Goal: Information Seeking & Learning: Learn about a topic

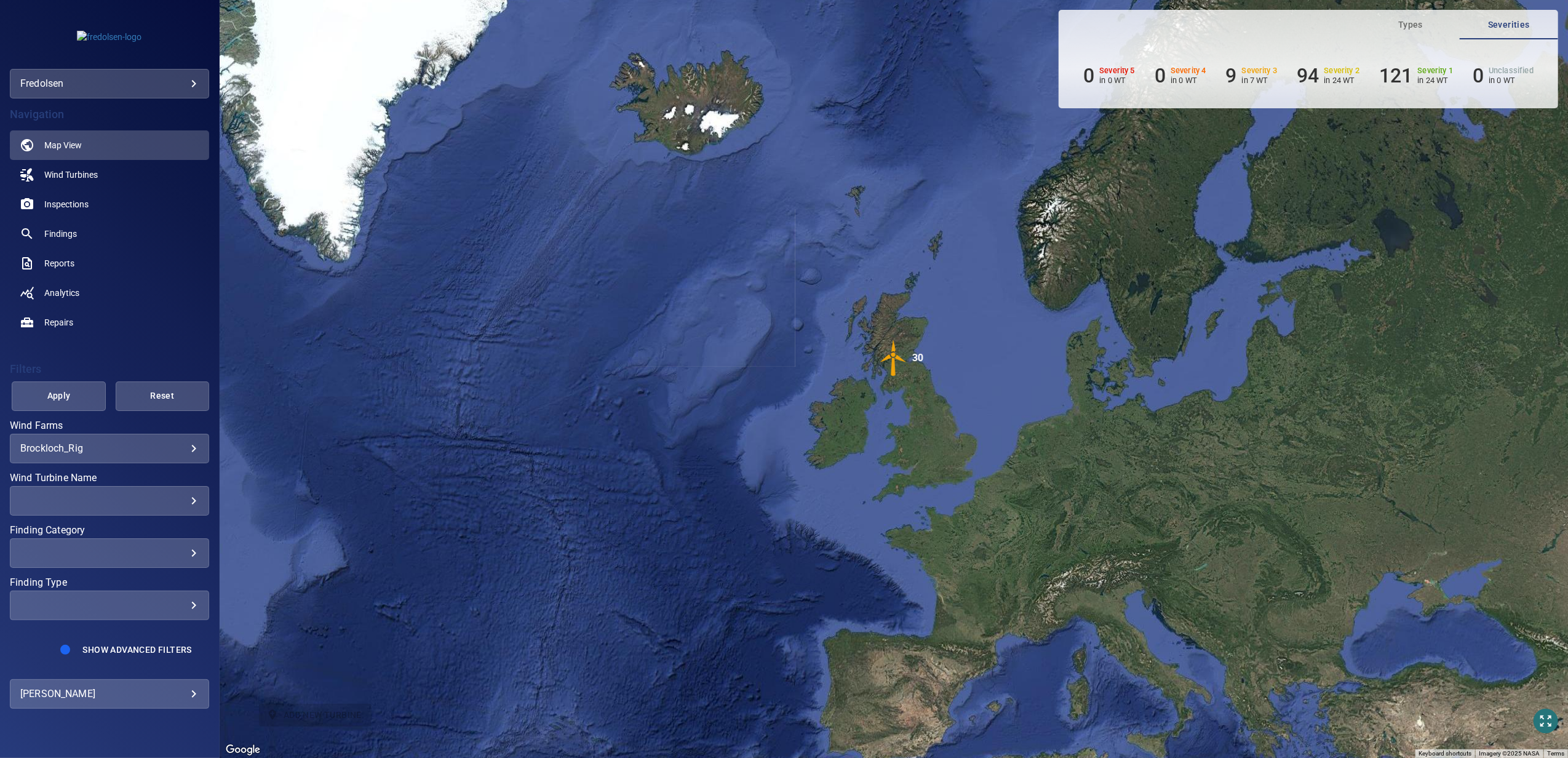
click at [50, 448] on body "**********" at bounding box center [784, 379] width 1568 height 758
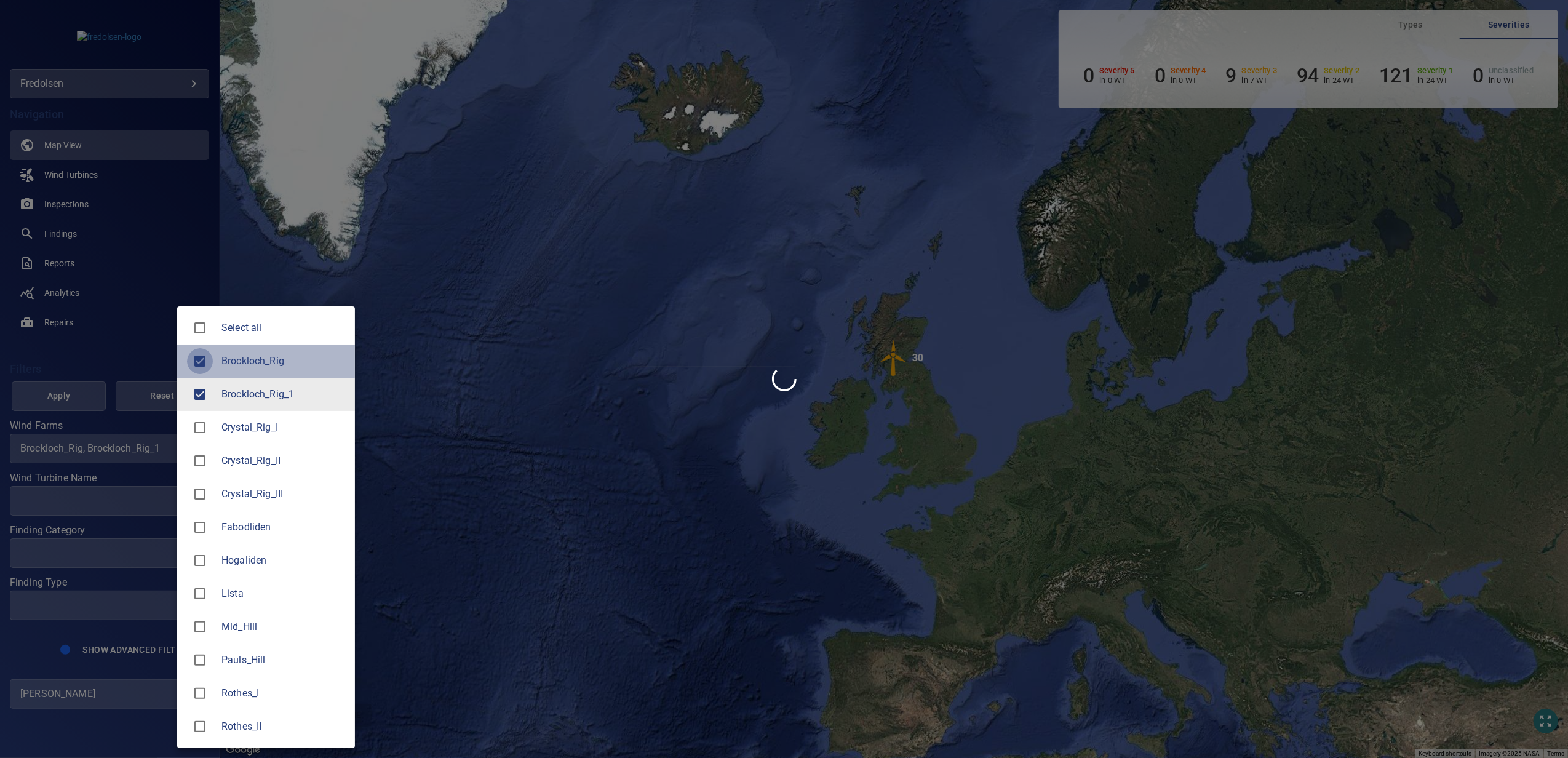
type input "**********"
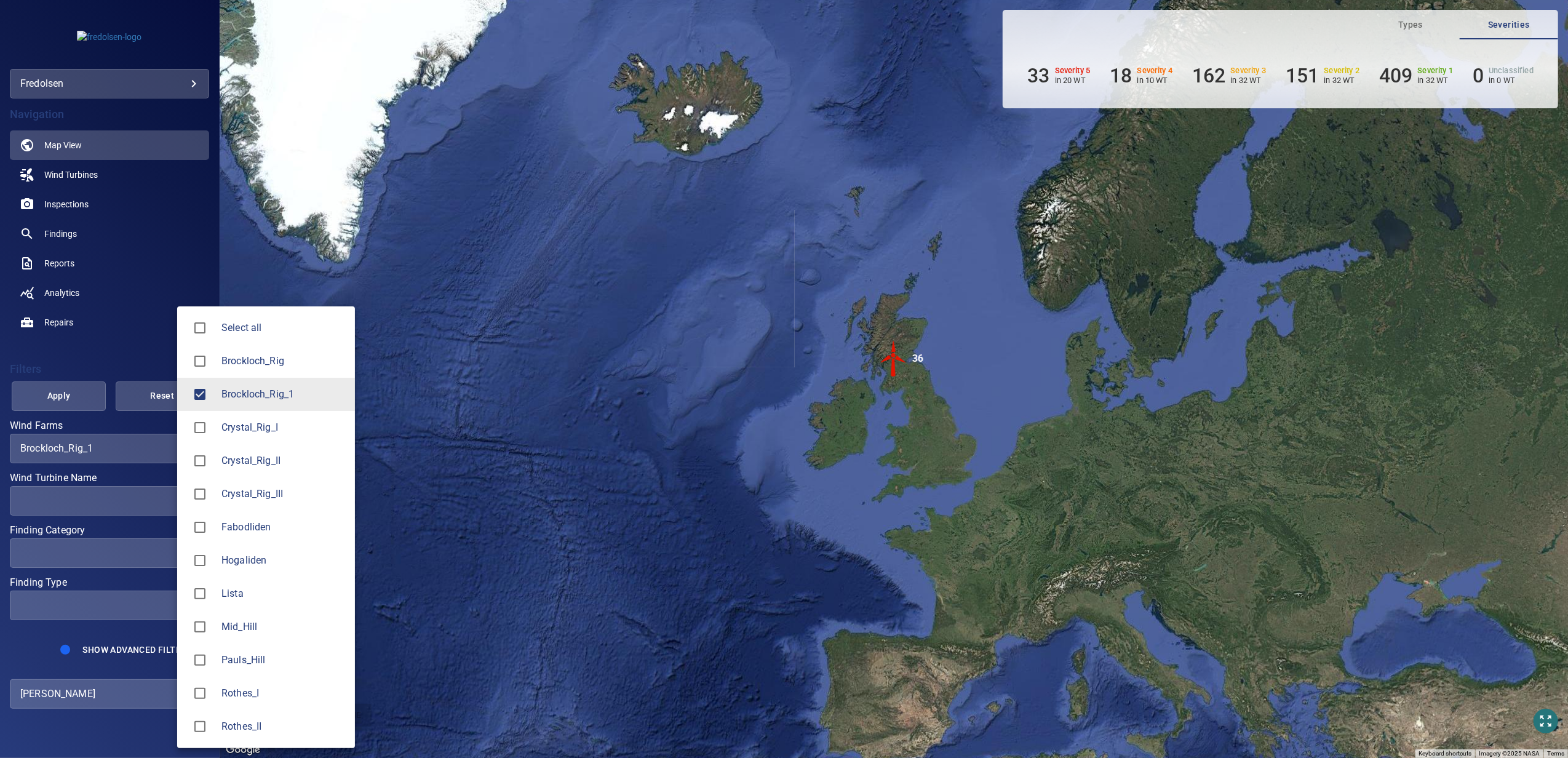
click at [71, 394] on div at bounding box center [784, 379] width 1568 height 758
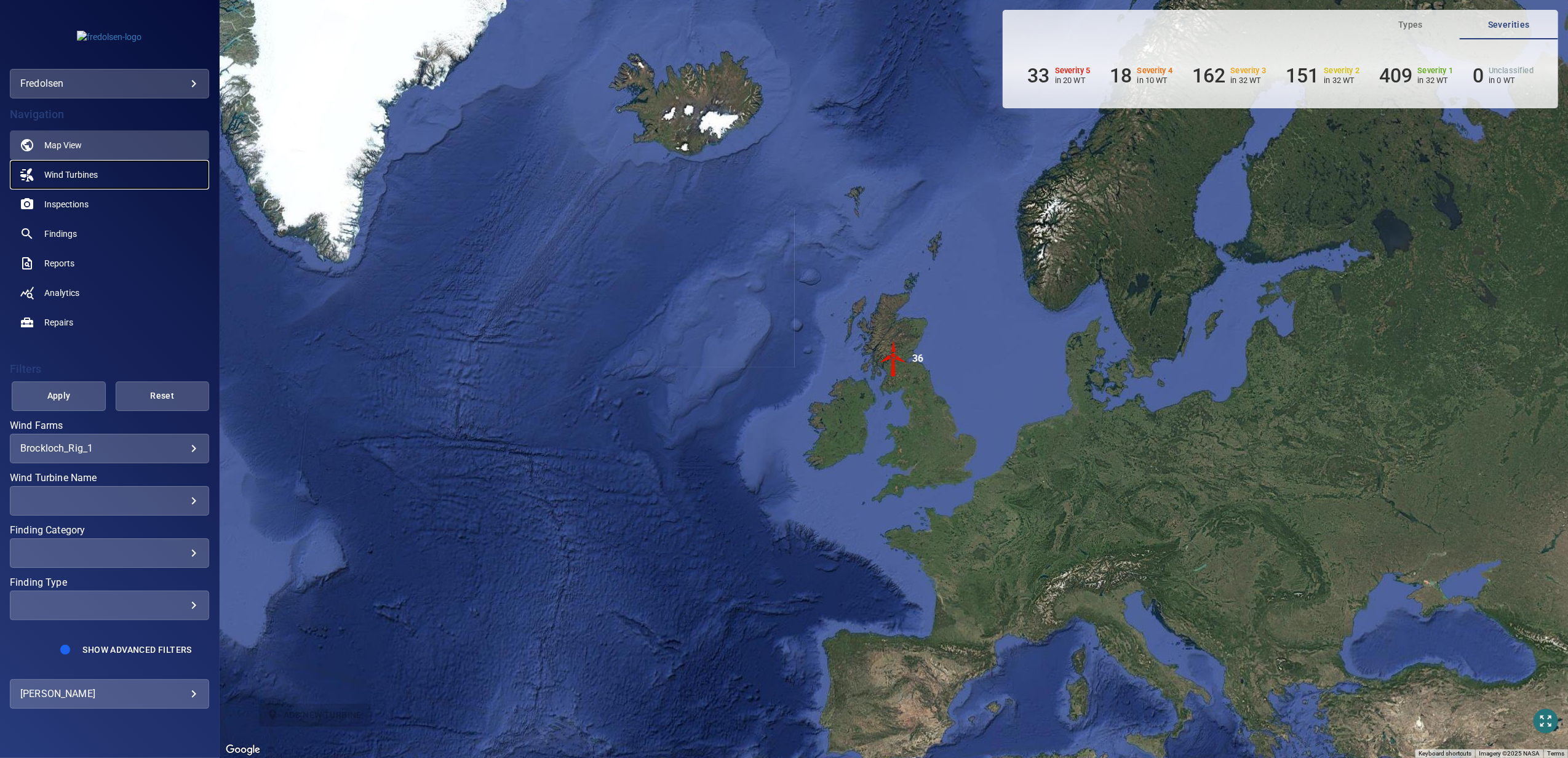
click at [58, 173] on span "Wind Turbines" at bounding box center [70, 175] width 53 height 12
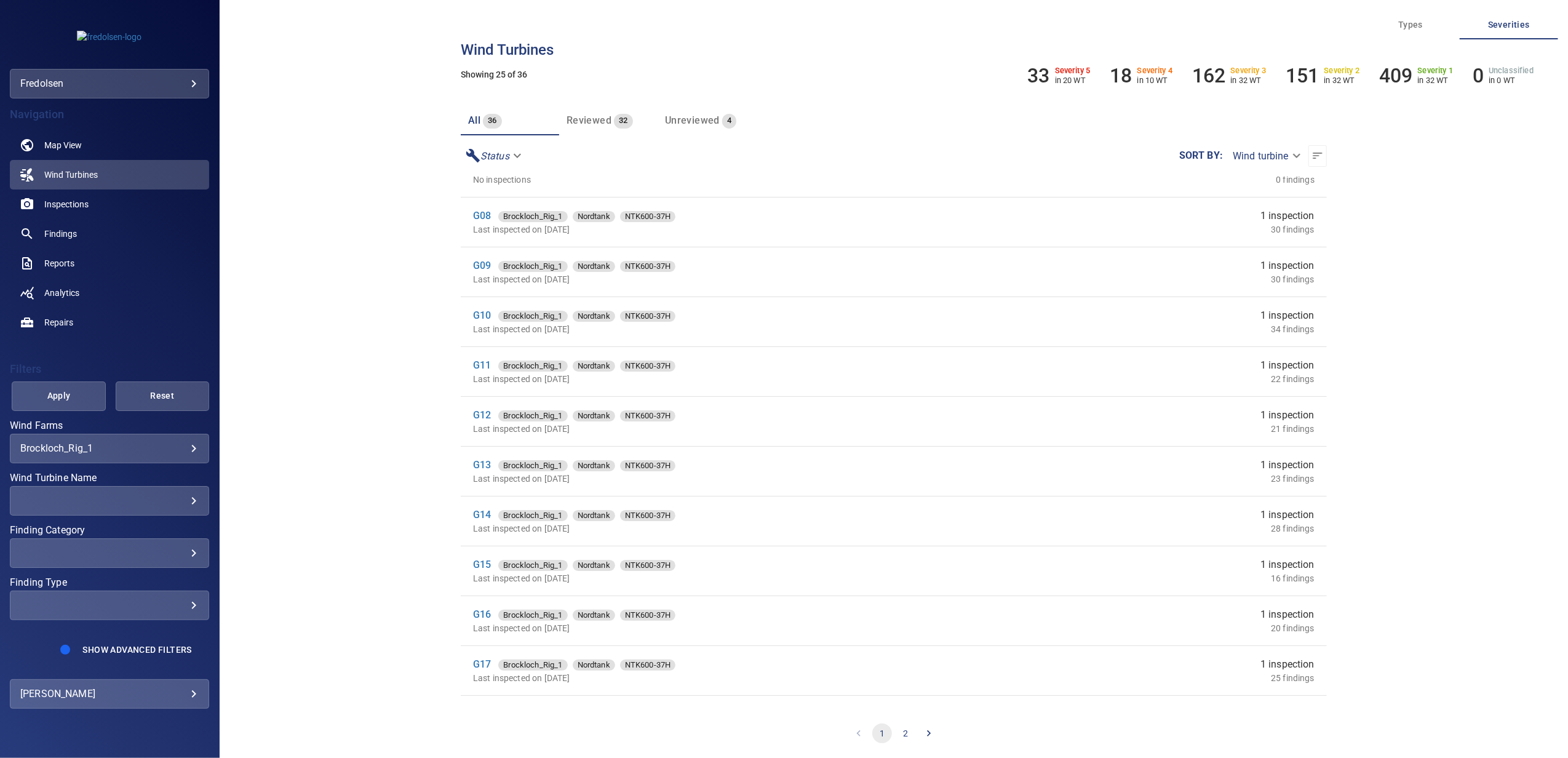
scroll to position [713, 0]
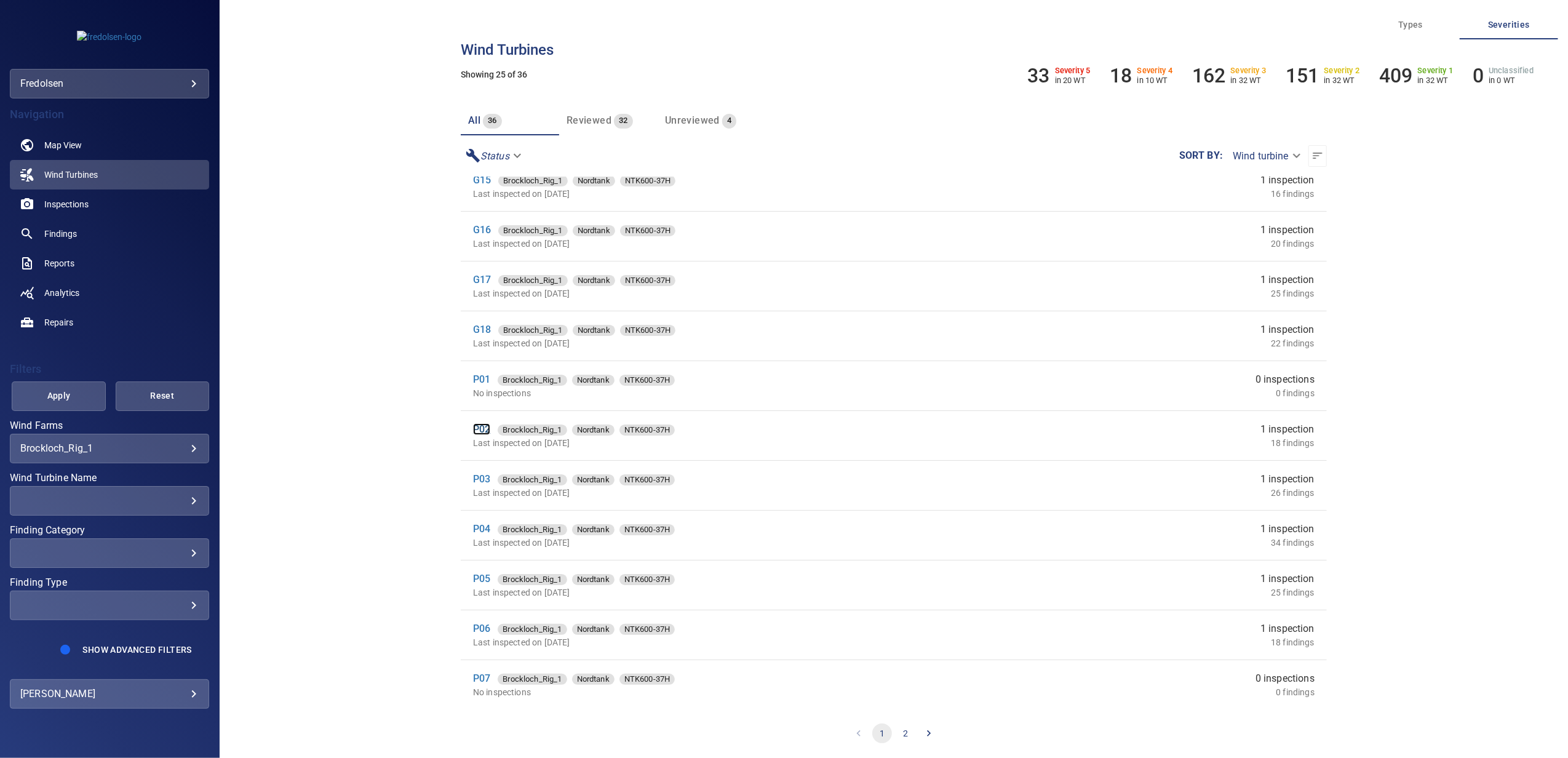
click at [483, 431] on link "P02" at bounding box center [481, 429] width 17 height 12
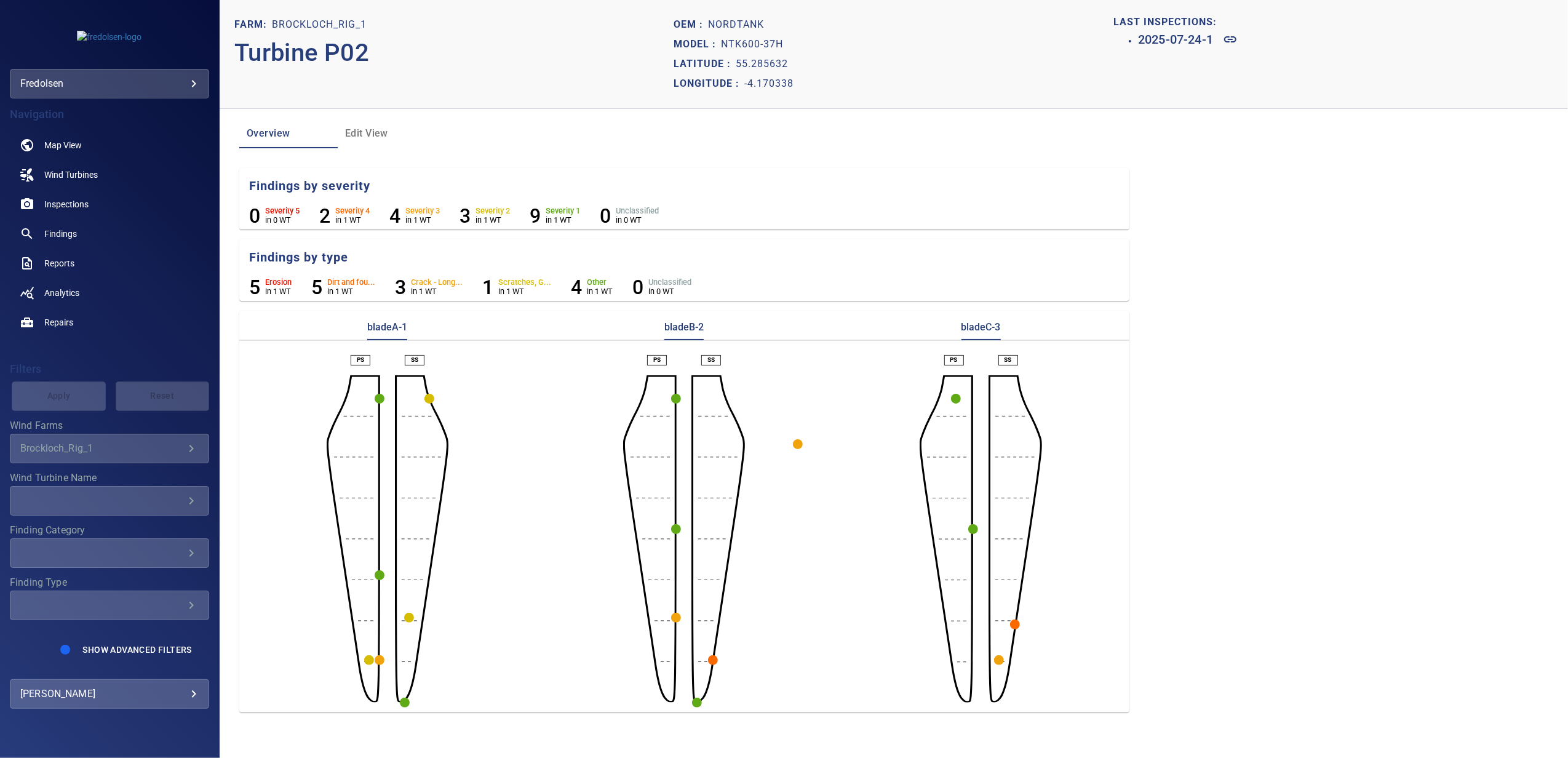
click at [970, 529] on circle "button" at bounding box center [973, 529] width 10 height 10
click at [936, 551] on icon at bounding box center [934, 551] width 15 height 15
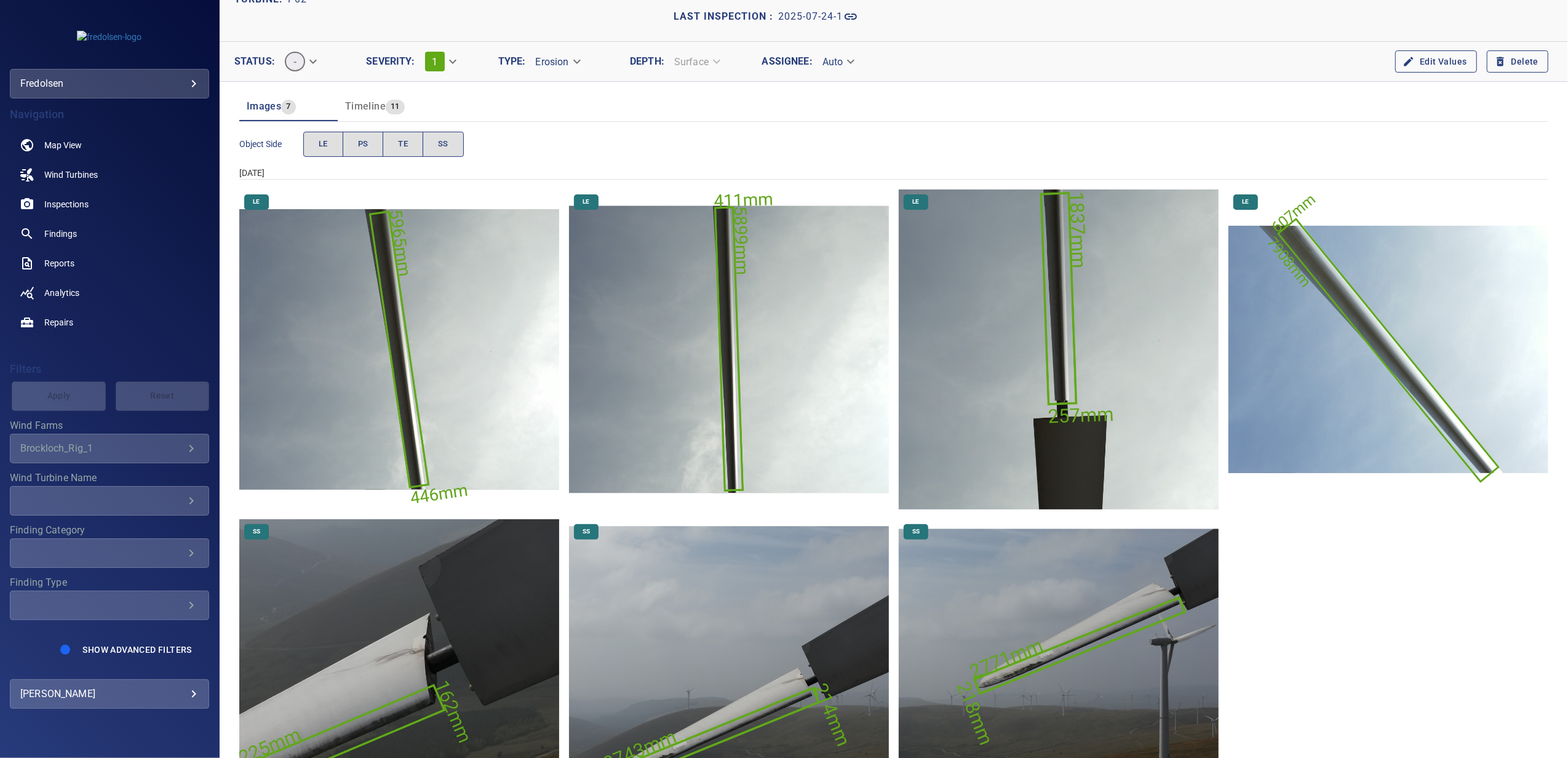
scroll to position [164, 0]
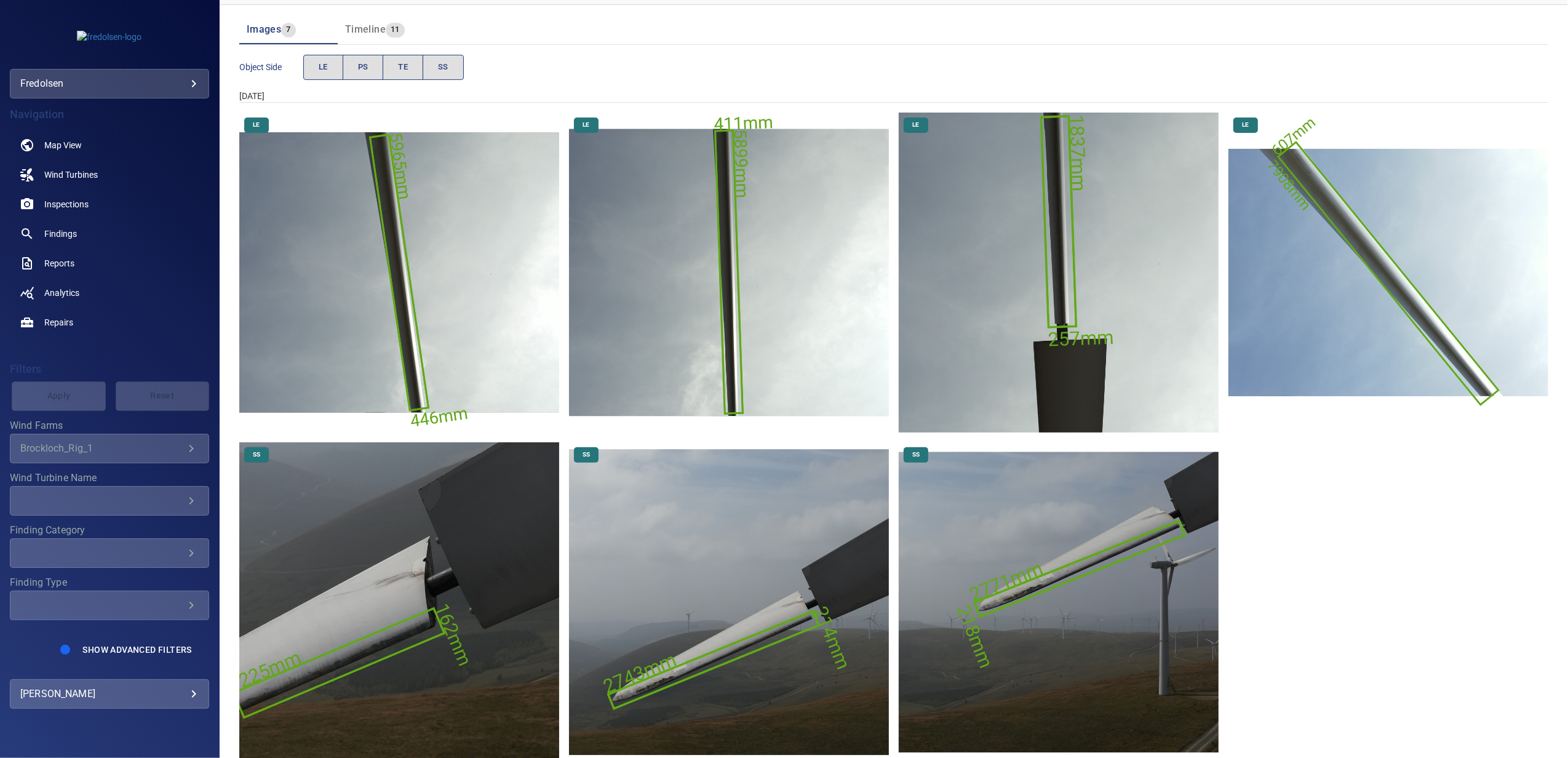
click at [397, 586] on img "Brockloch_Rig_1/P02/2025-07-24-1/2025-07-24-1/image21wp24.jpg" at bounding box center [399, 602] width 320 height 320
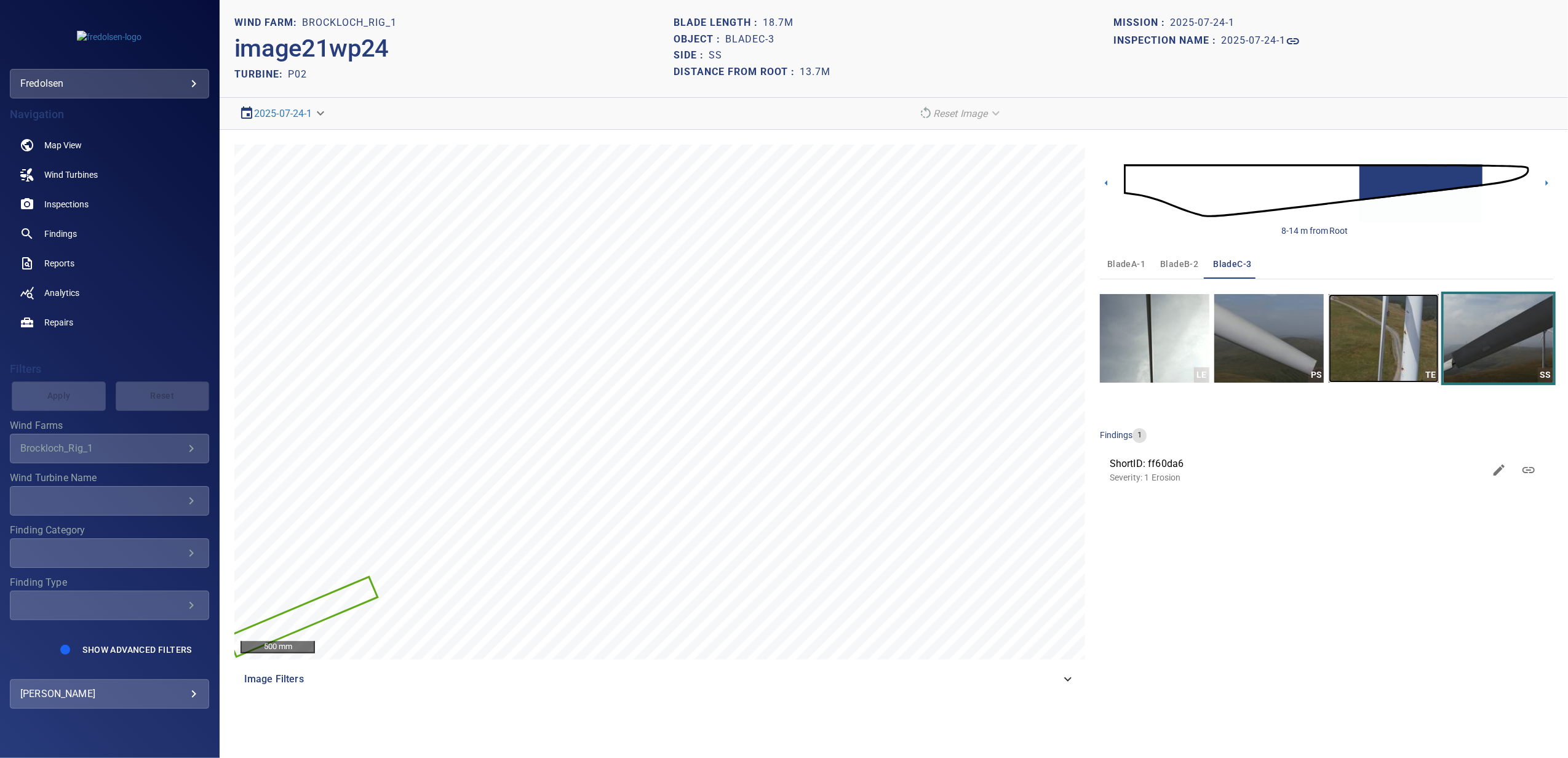
click at [1374, 360] on img "button" at bounding box center [1383, 338] width 110 height 89
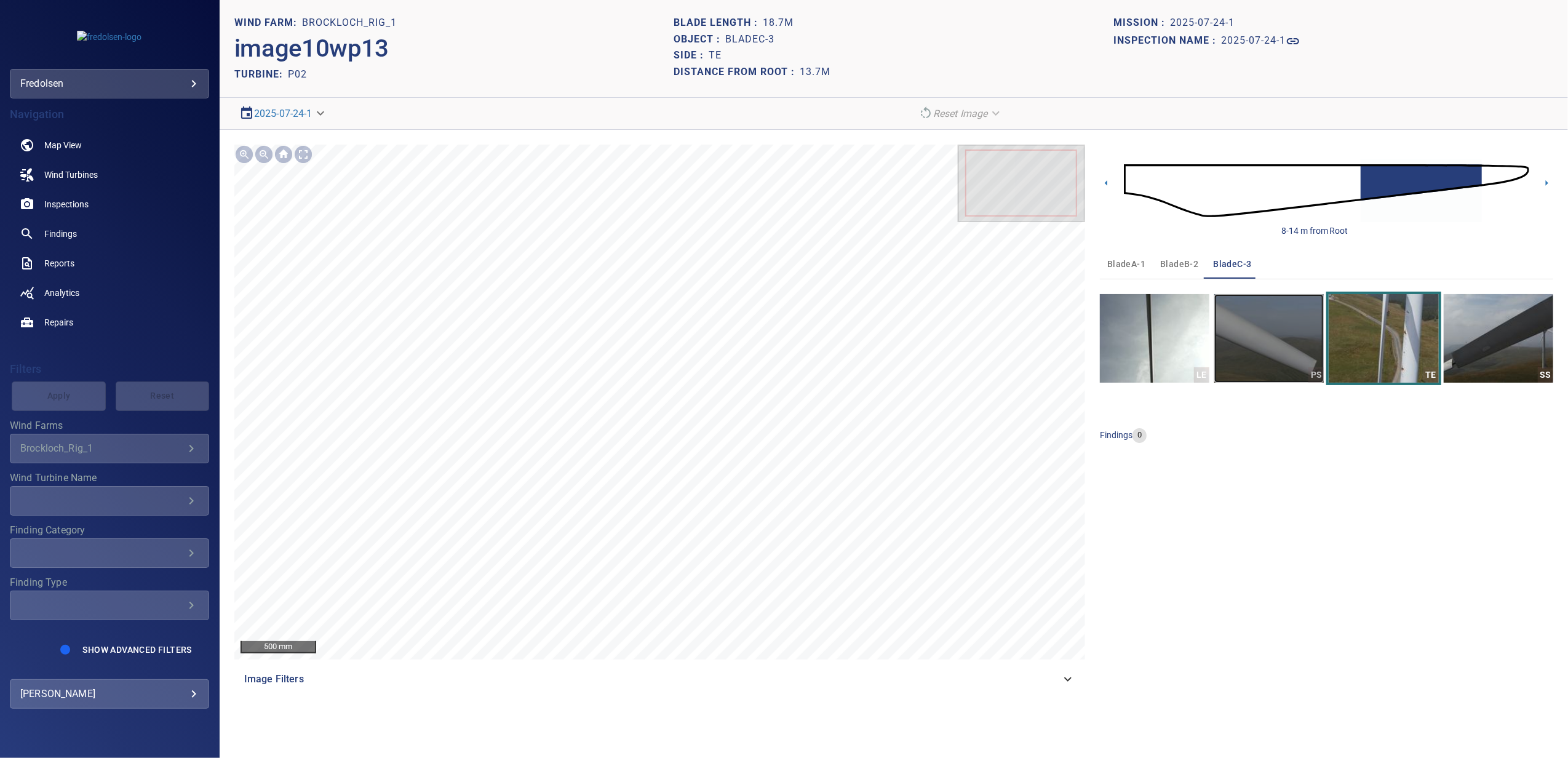
click at [1240, 360] on img "button" at bounding box center [1269, 338] width 110 height 89
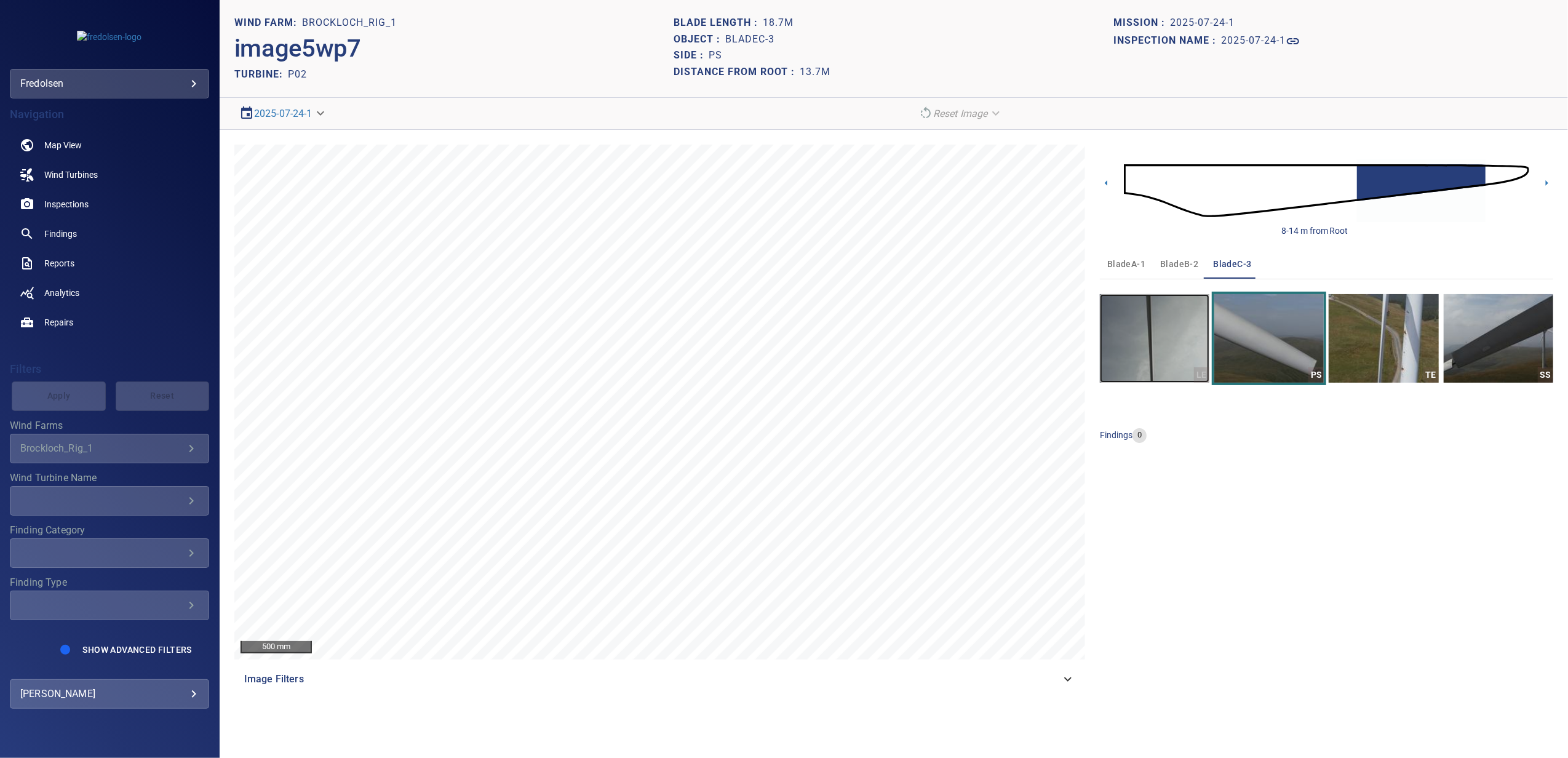
click at [1141, 360] on img "button" at bounding box center [1154, 338] width 110 height 89
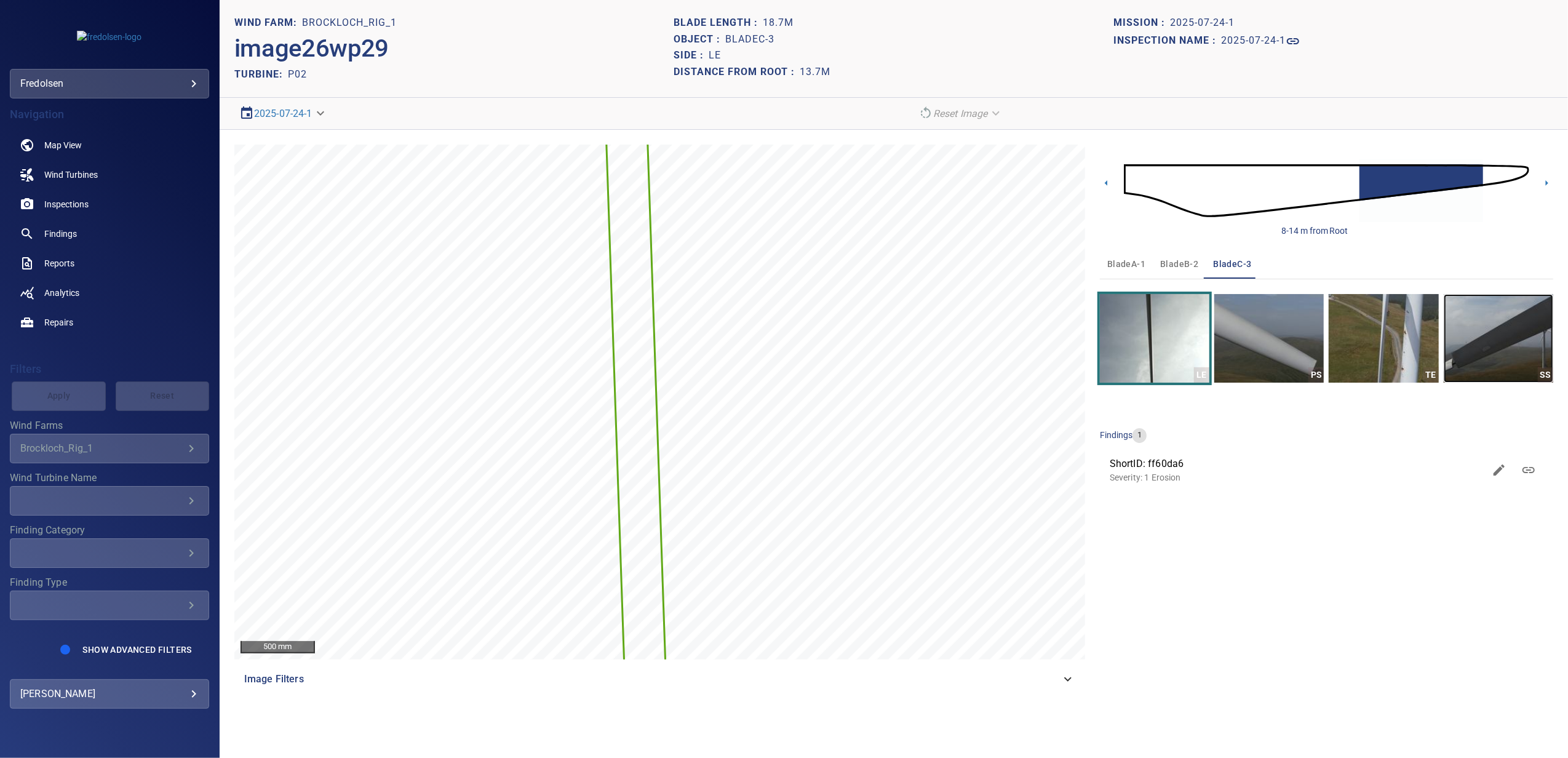
click at [1519, 354] on img "button" at bounding box center [1498, 338] width 110 height 89
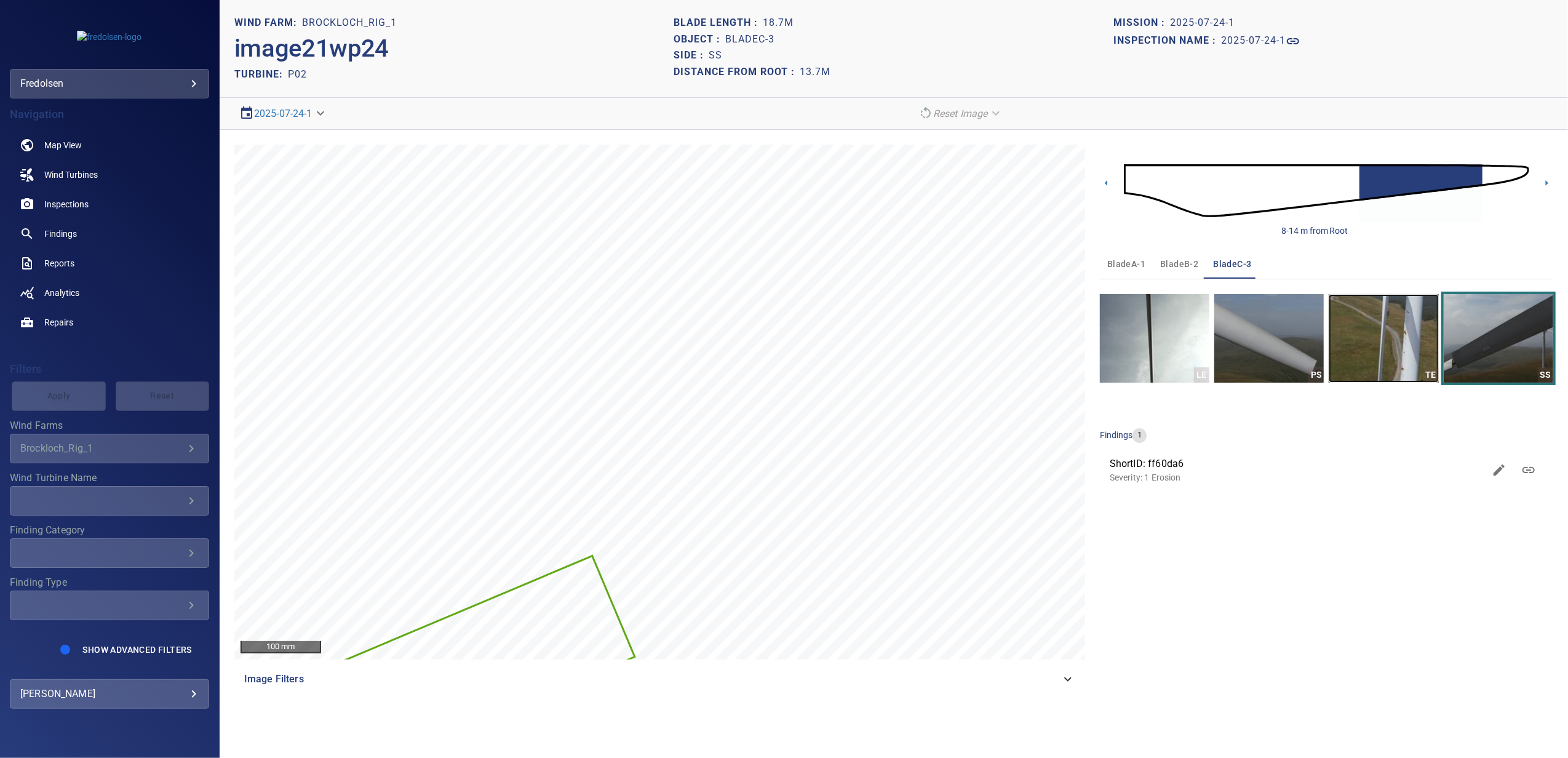
click at [1396, 348] on img "button" at bounding box center [1383, 338] width 110 height 89
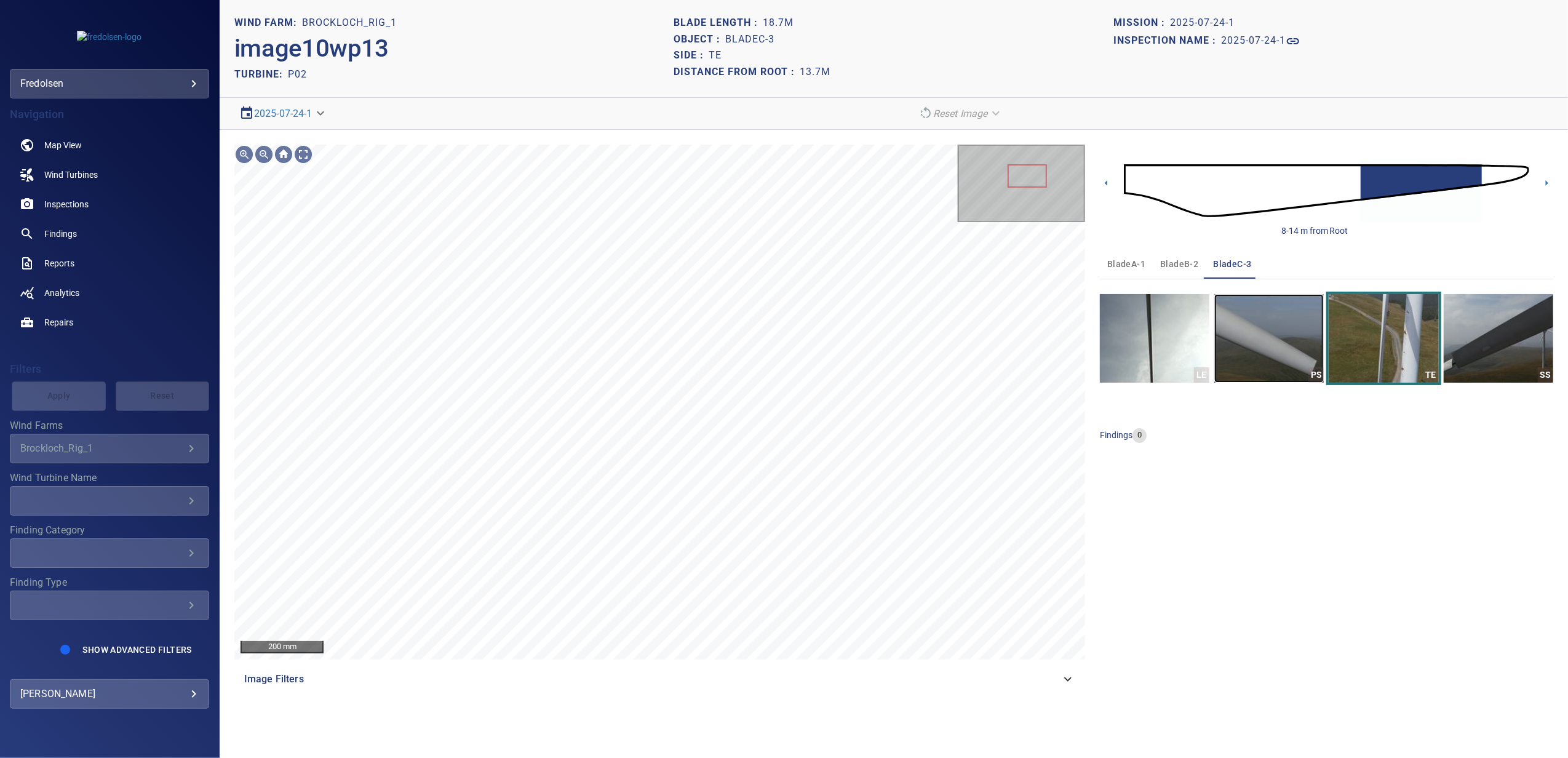
click at [1271, 346] on img "button" at bounding box center [1269, 338] width 110 height 89
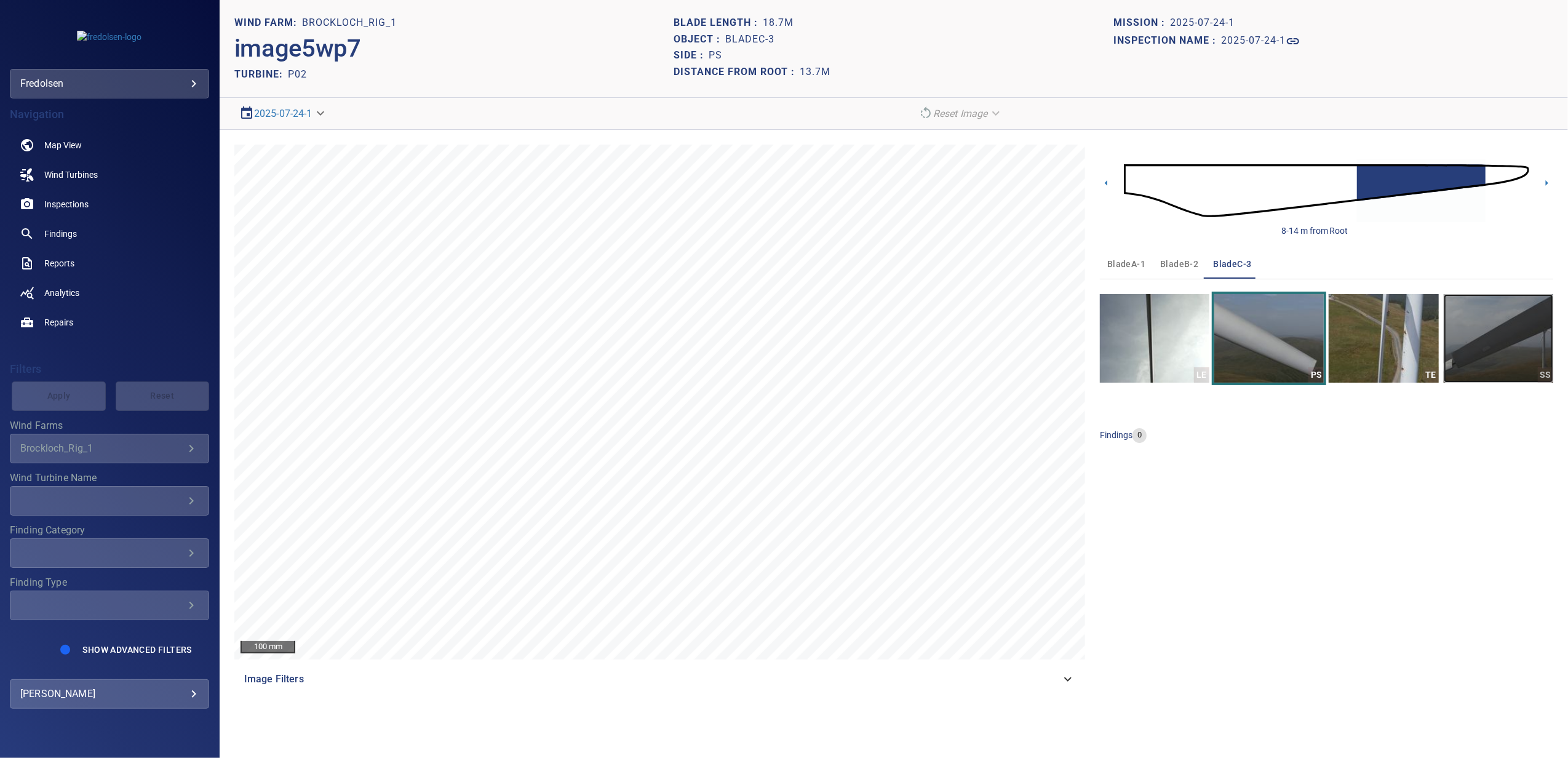
click at [1509, 360] on img "button" at bounding box center [1498, 338] width 110 height 89
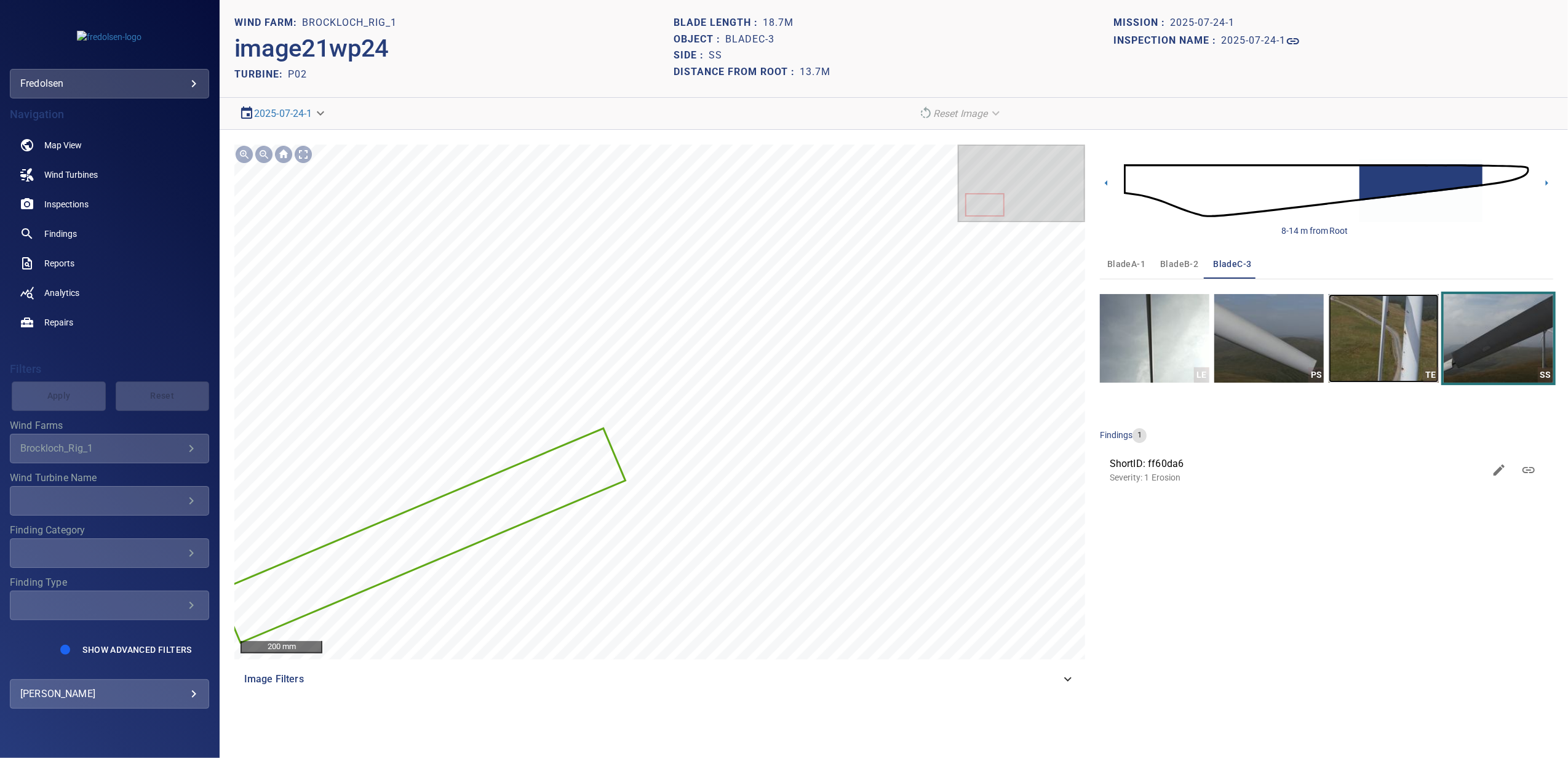
click at [1364, 360] on img "button" at bounding box center [1383, 338] width 110 height 89
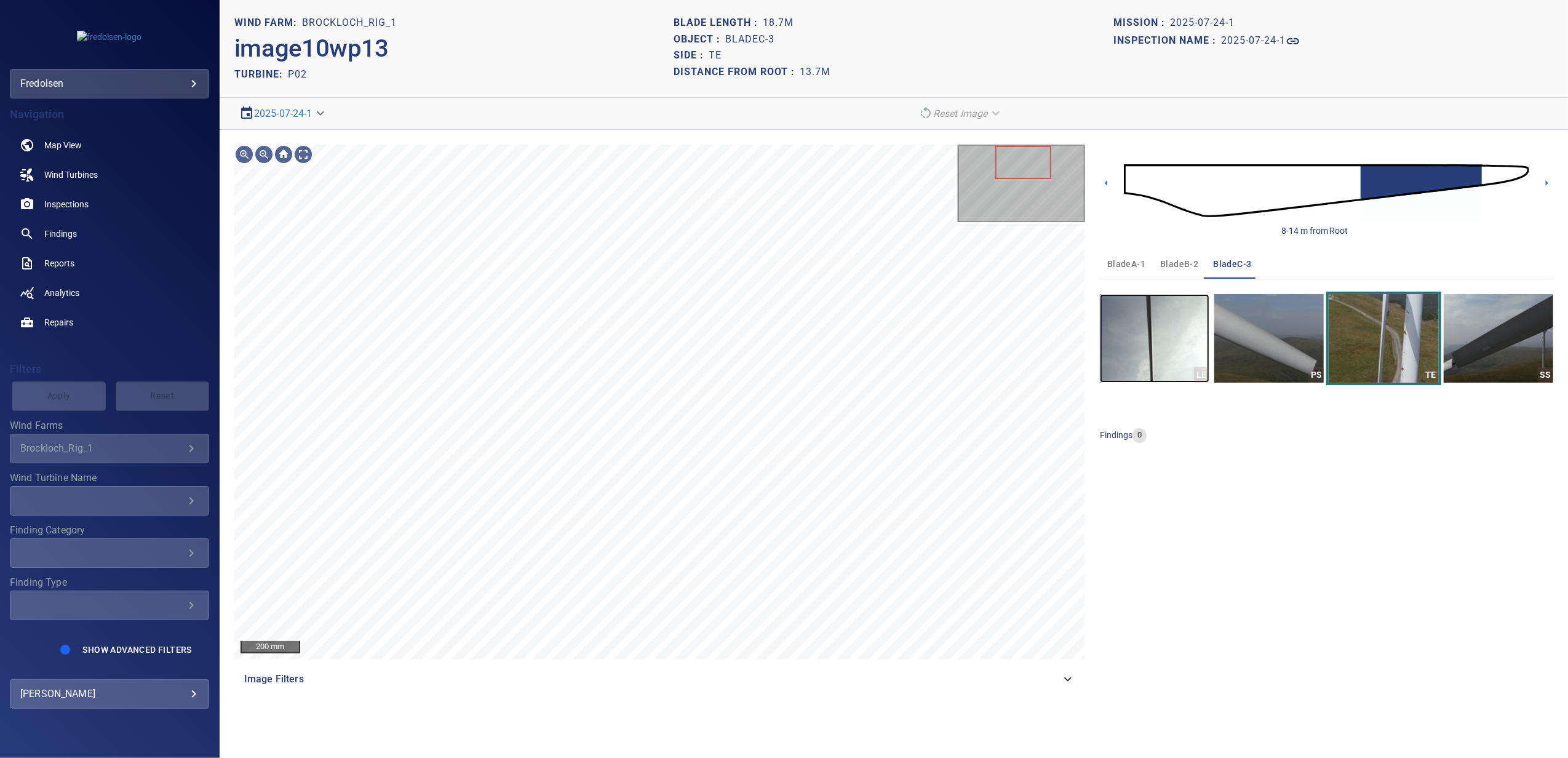
click at [1128, 358] on img "button" at bounding box center [1154, 338] width 110 height 89
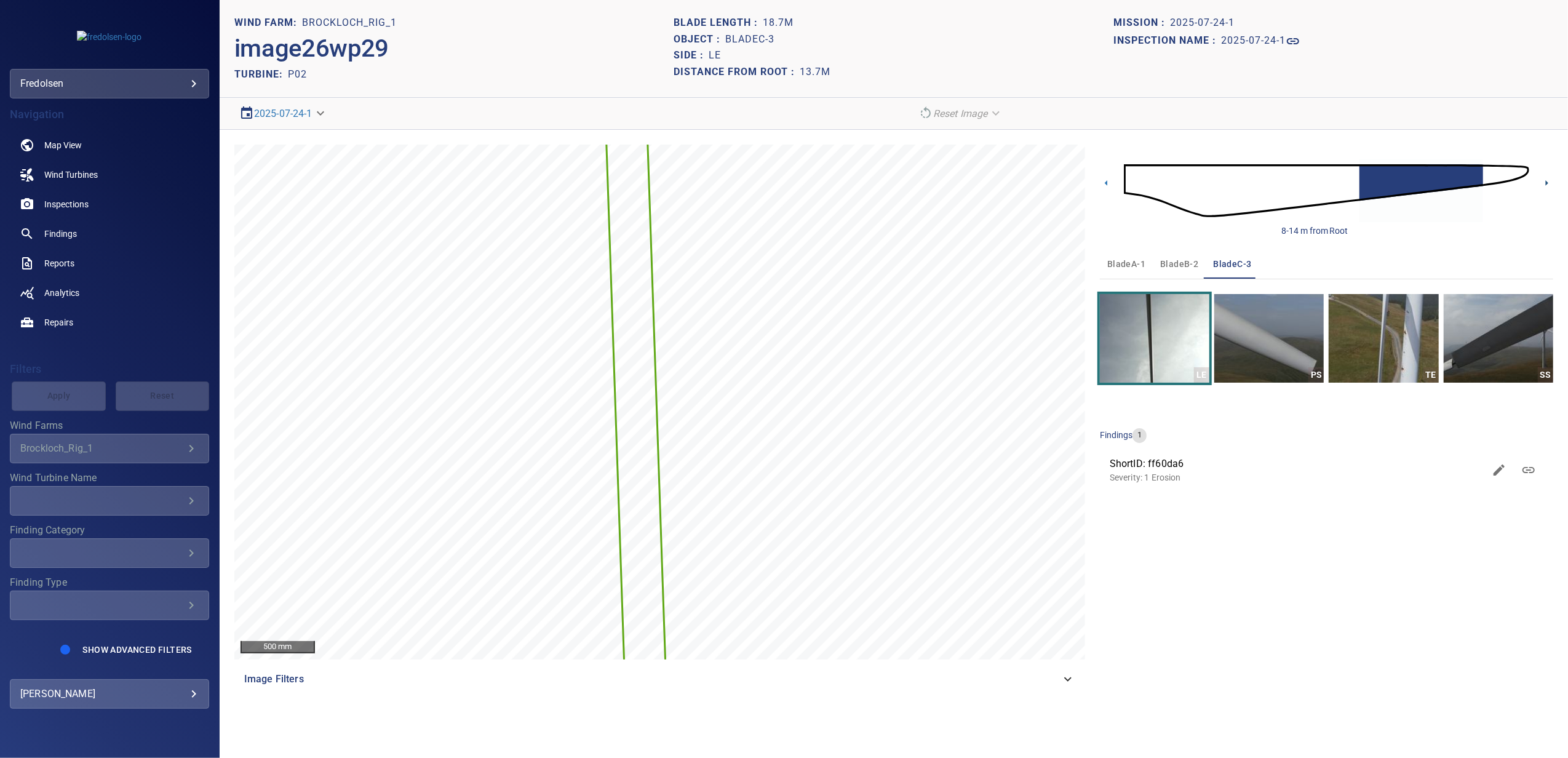
click at [1542, 185] on icon at bounding box center [1546, 183] width 13 height 13
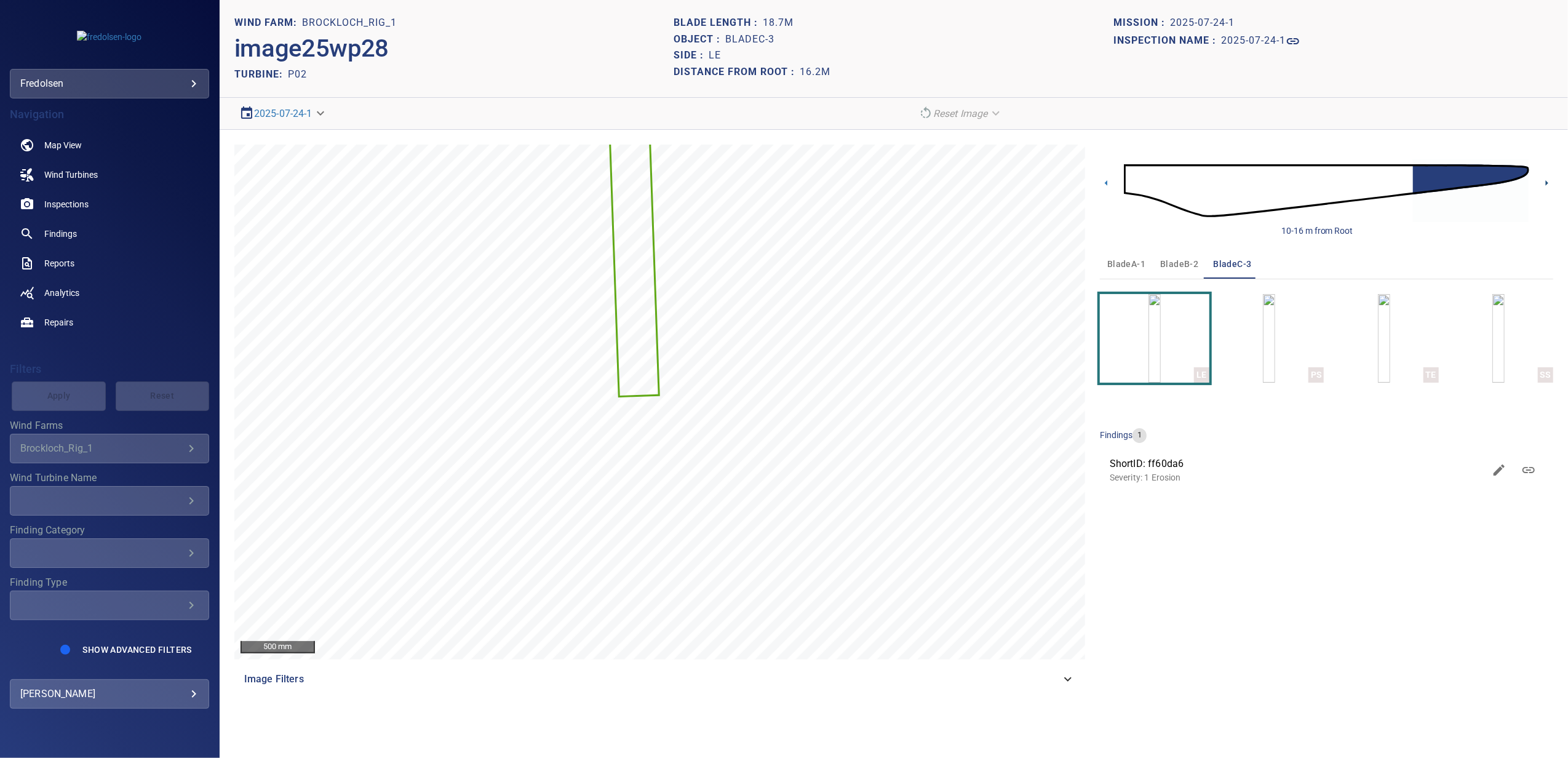
click at [1542, 190] on icon at bounding box center [1546, 183] width 13 height 13
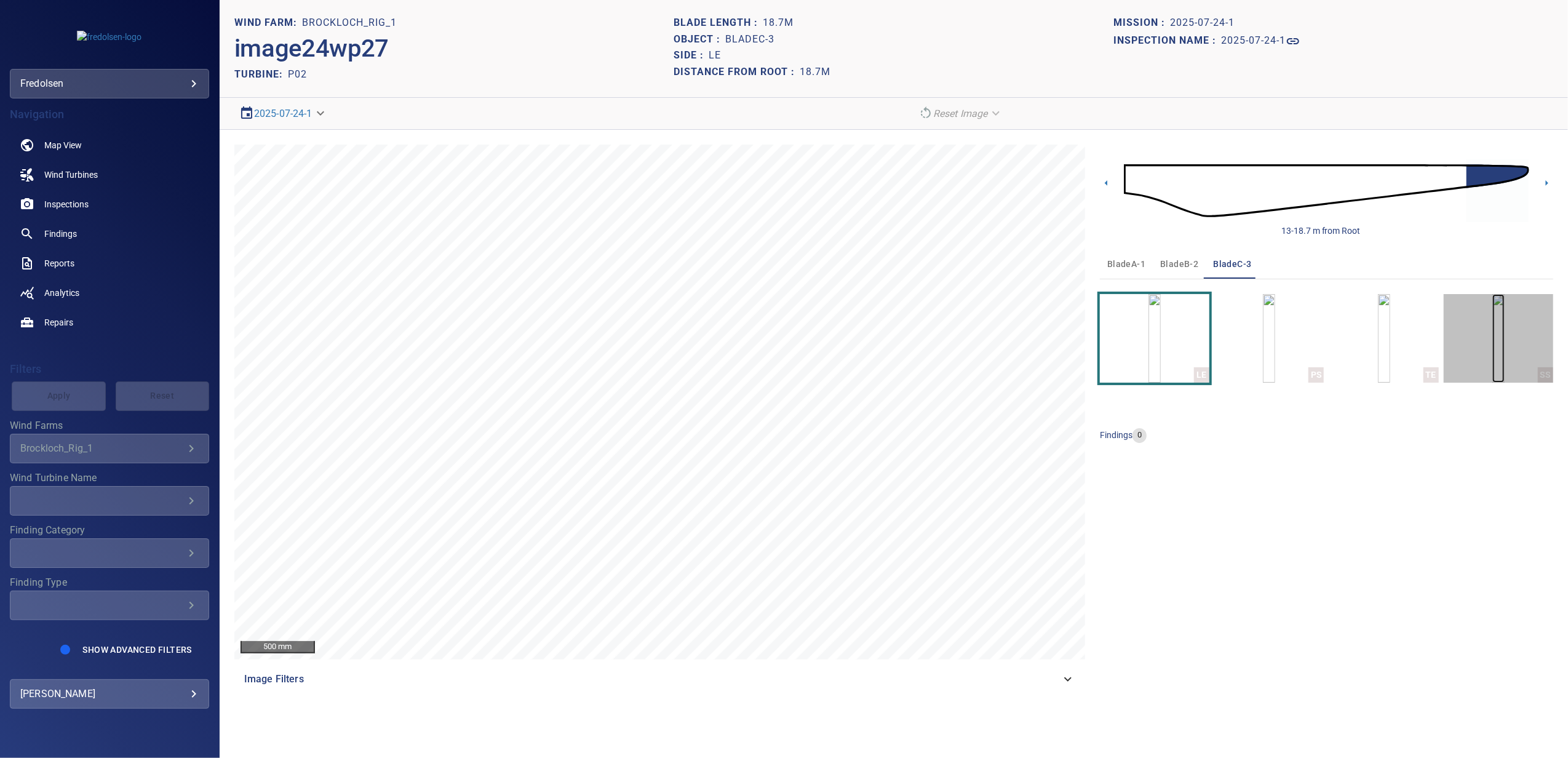
click at [1492, 353] on img "button" at bounding box center [1498, 338] width 12 height 89
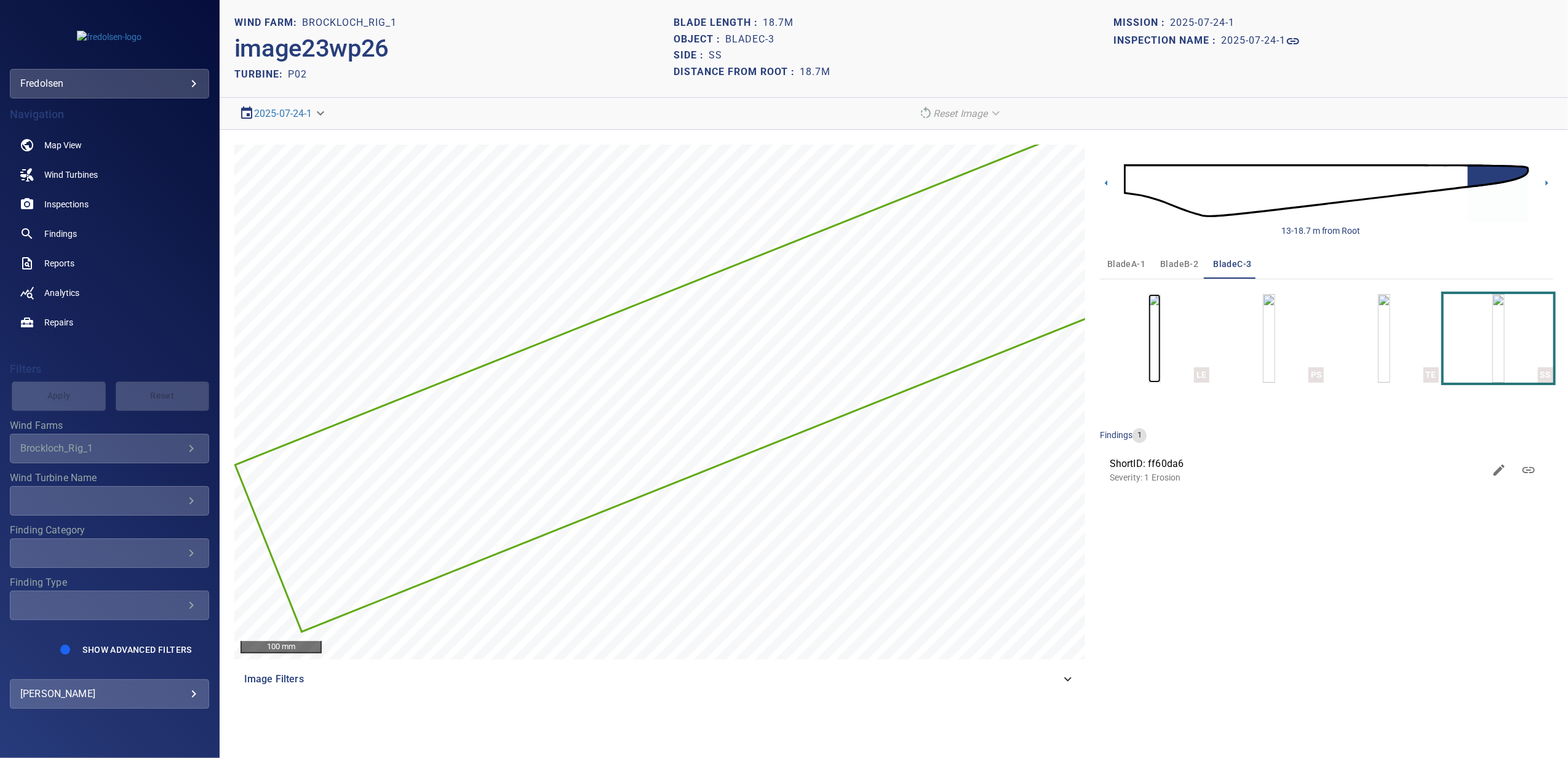
click at [1160, 356] on img "button" at bounding box center [1154, 338] width 12 height 89
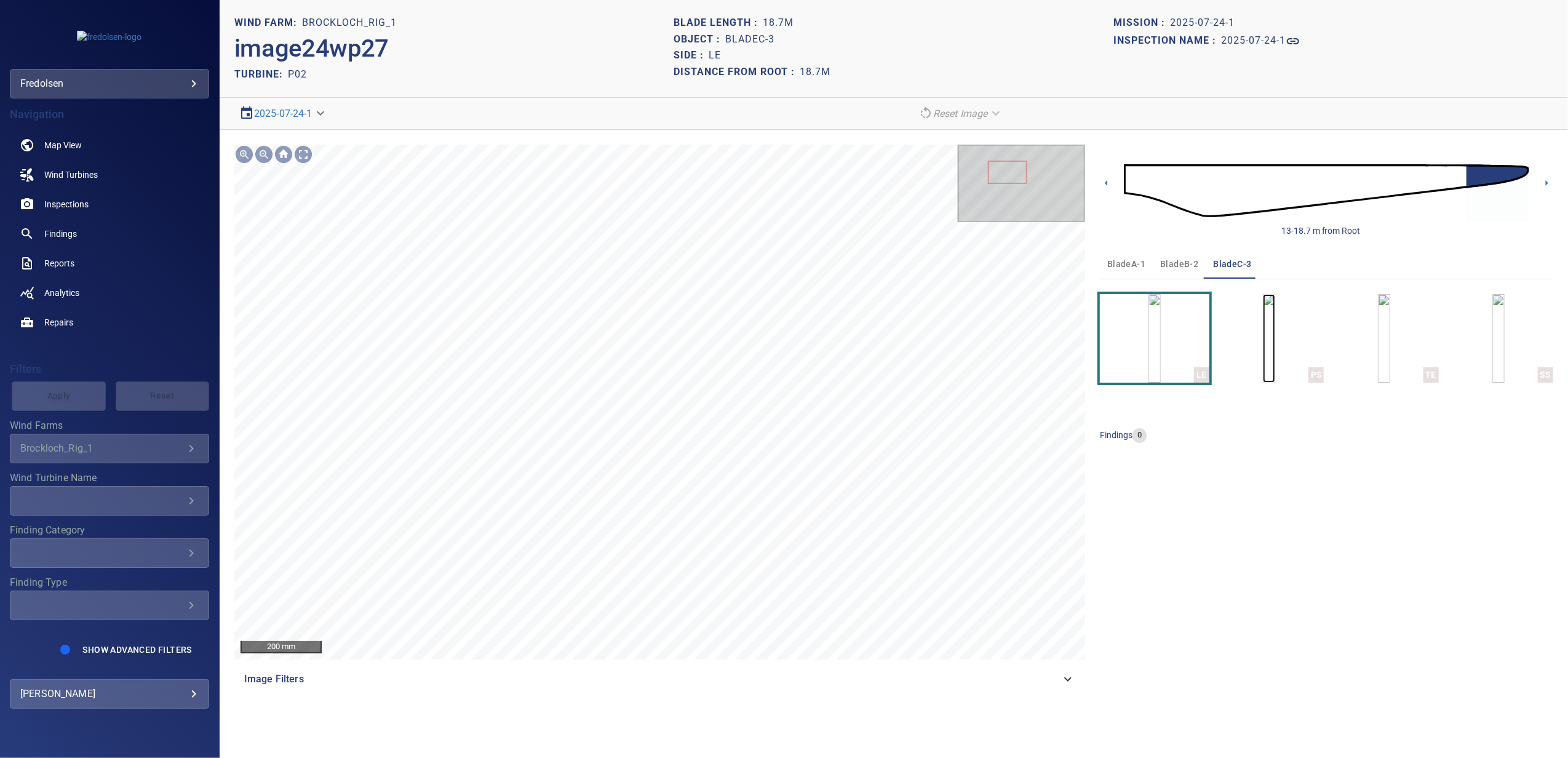
click at [1275, 362] on img "button" at bounding box center [1269, 338] width 12 height 89
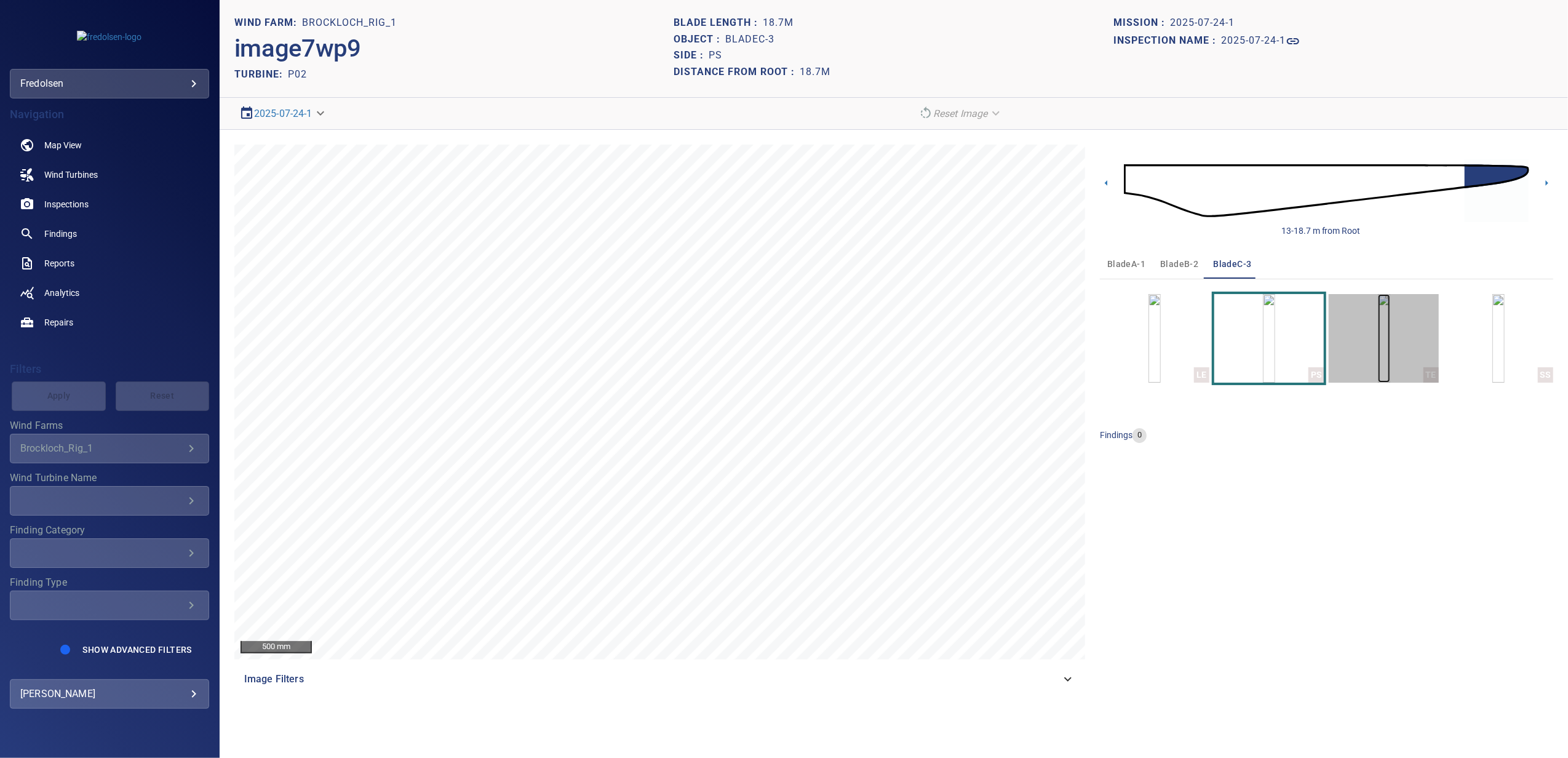
click at [1378, 360] on img "button" at bounding box center [1384, 338] width 12 height 89
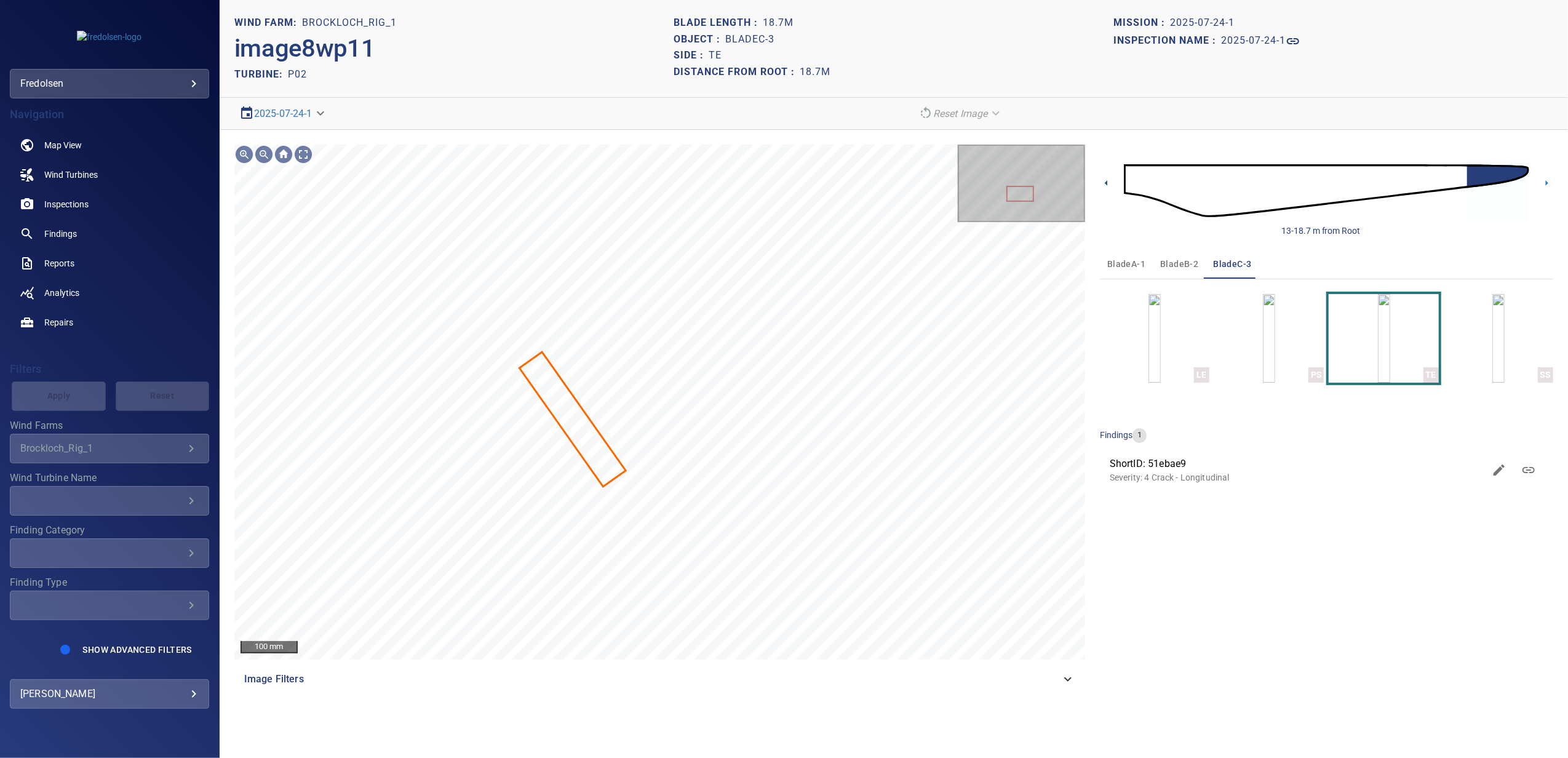
click at [1108, 185] on icon at bounding box center [1106, 183] width 13 height 13
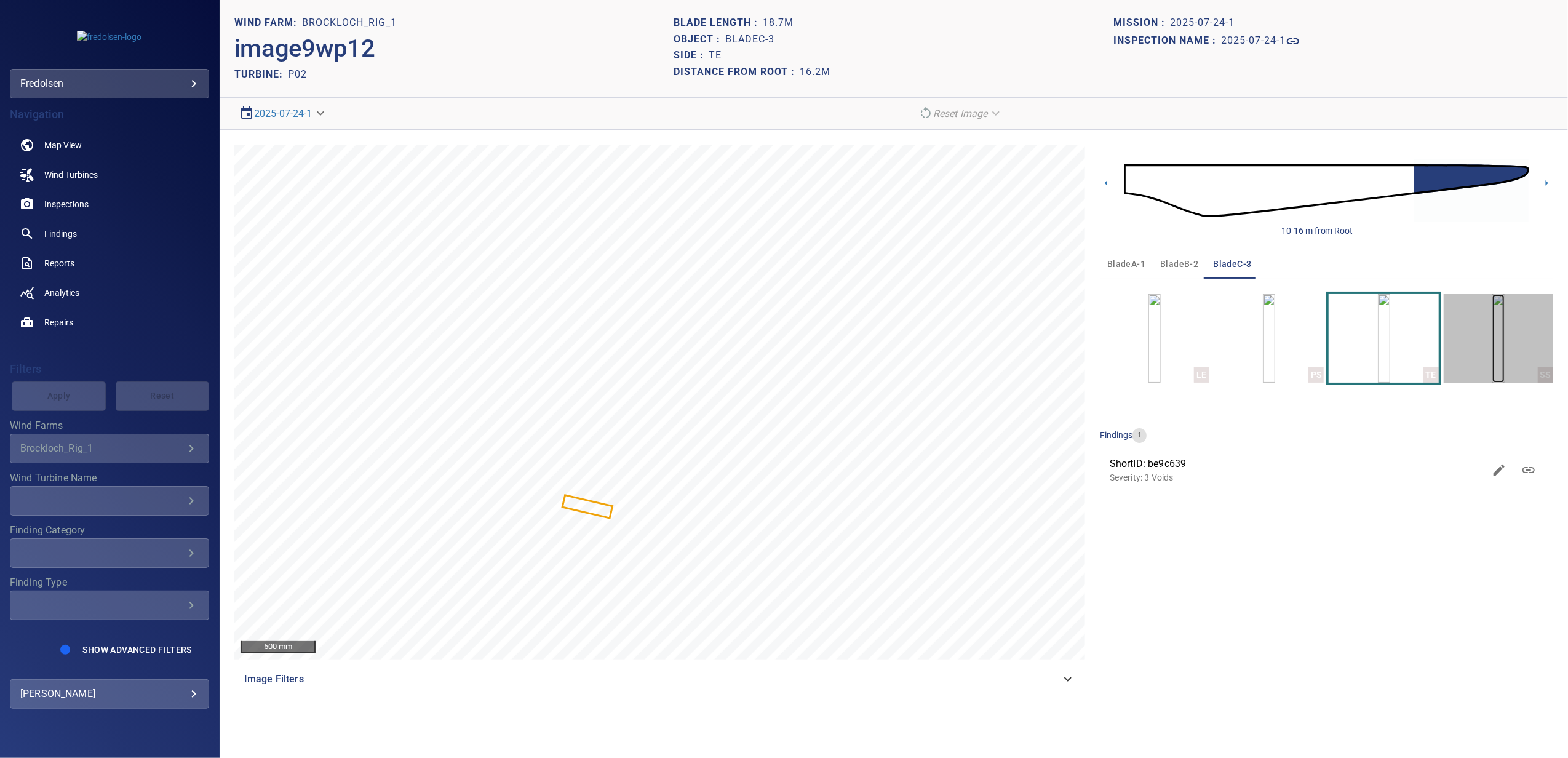
click at [1492, 360] on img "button" at bounding box center [1498, 338] width 12 height 89
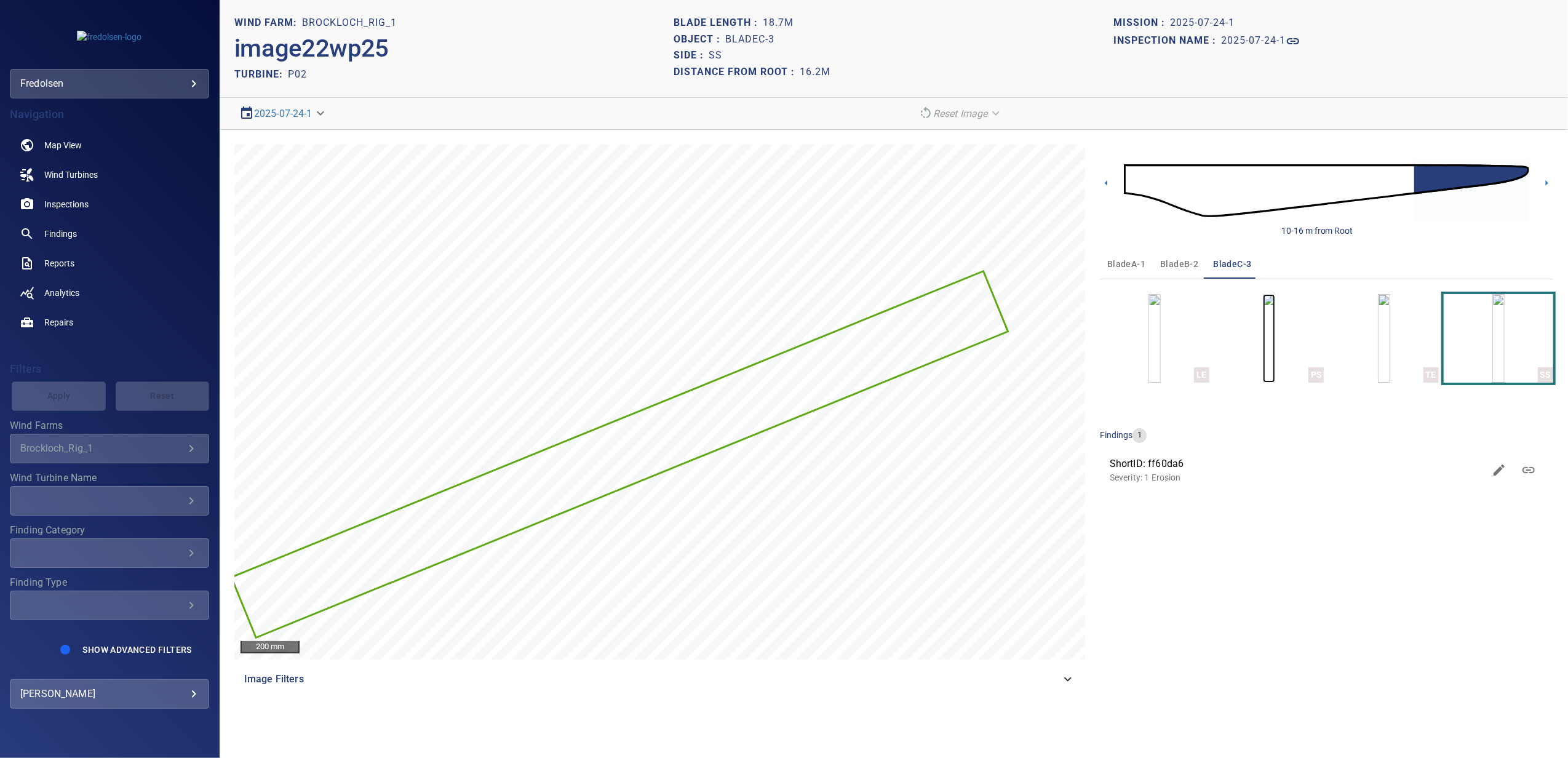
click at [1263, 360] on img "button" at bounding box center [1269, 338] width 12 height 89
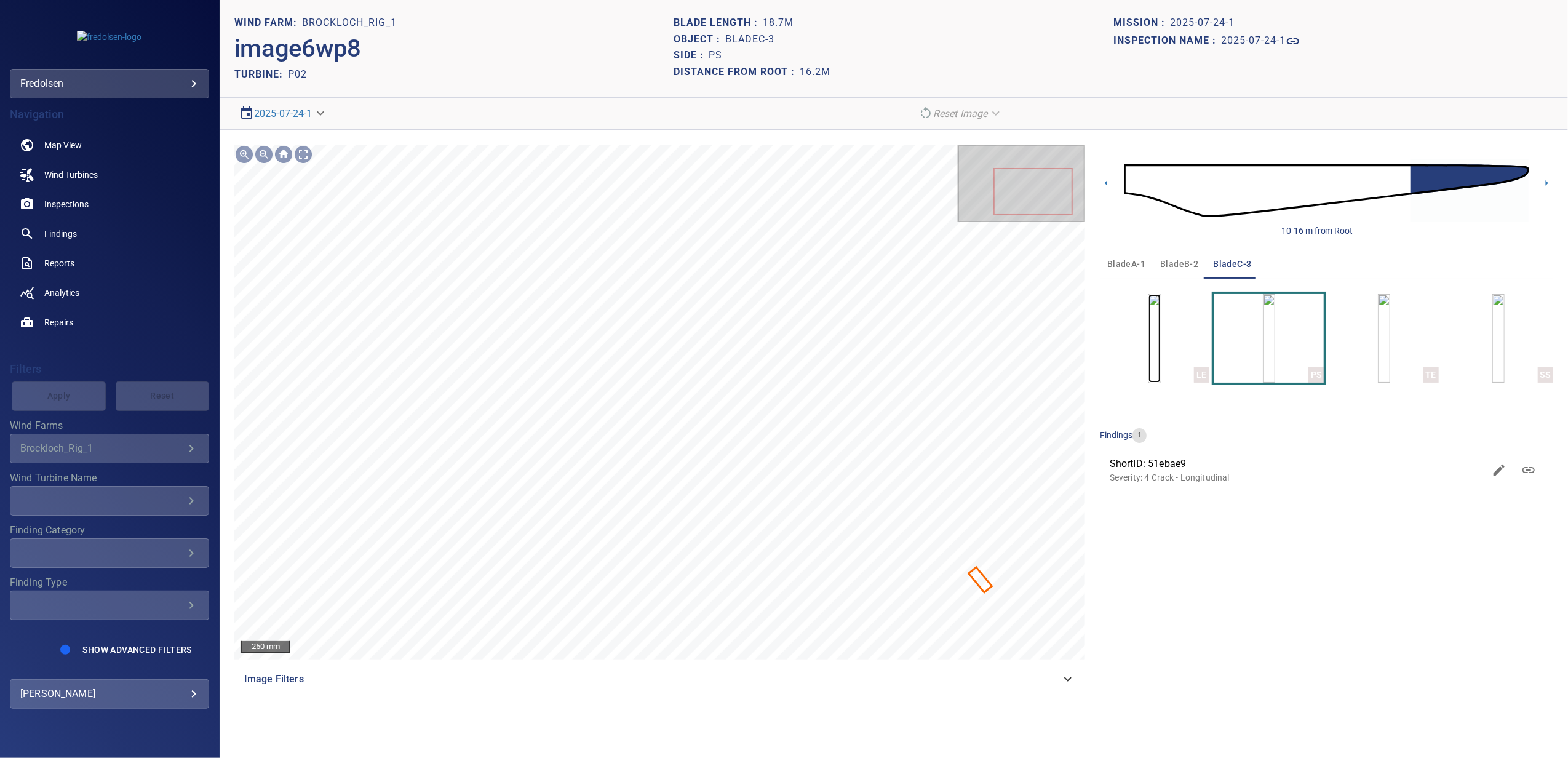
click at [1148, 364] on img "button" at bounding box center [1154, 338] width 12 height 89
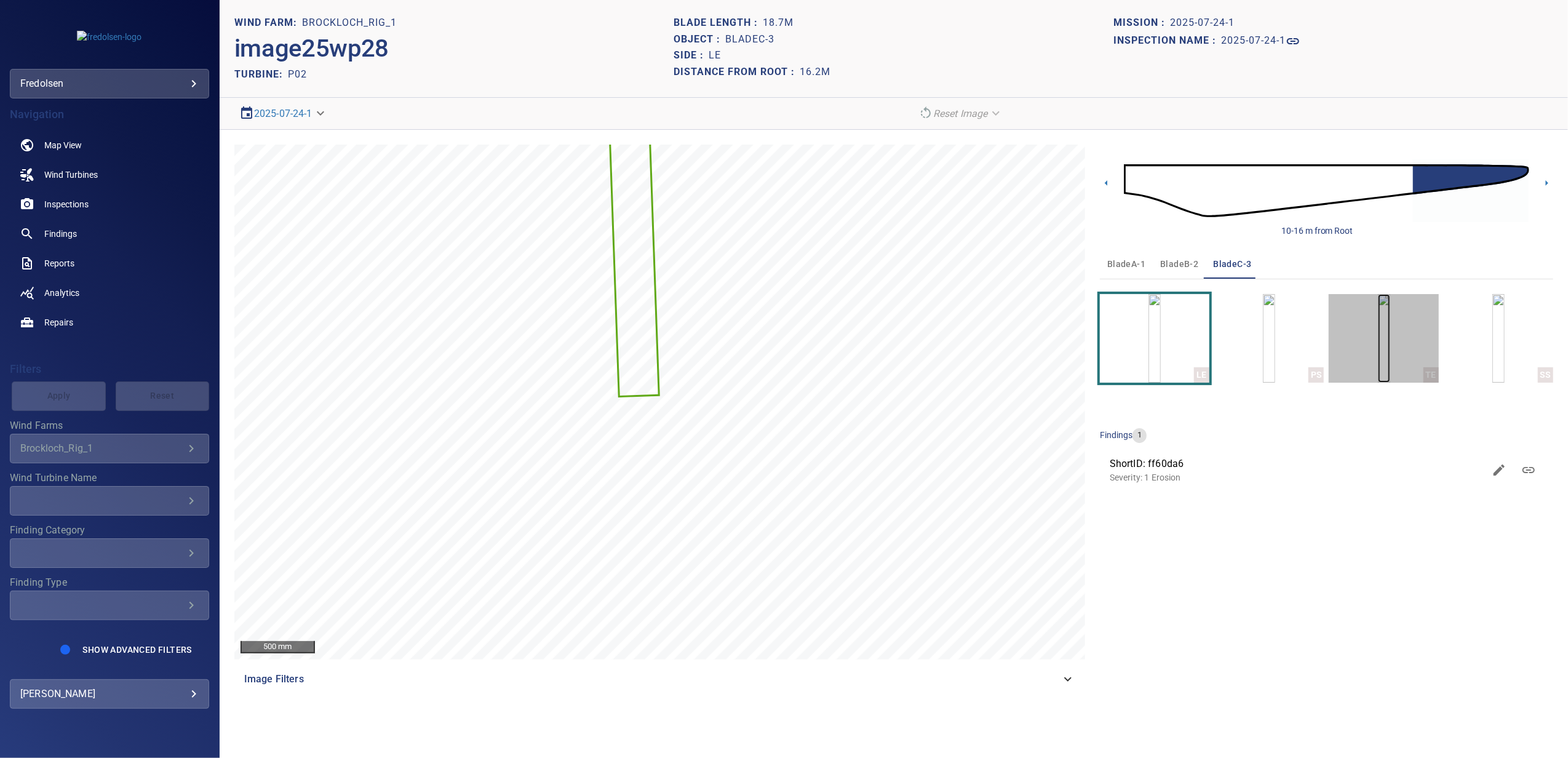
click at [1390, 351] on img "button" at bounding box center [1384, 338] width 12 height 89
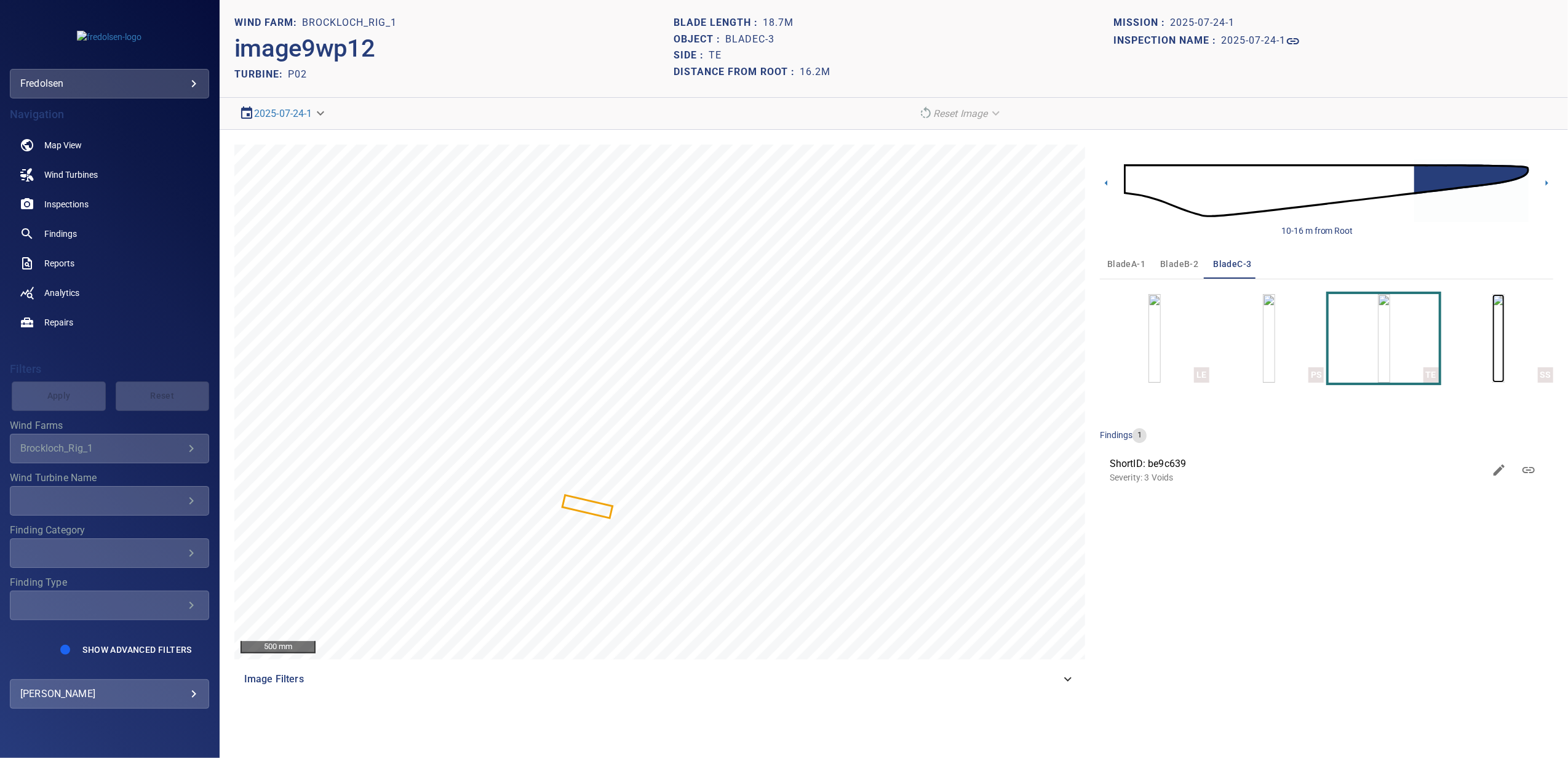
click at [1492, 354] on img "button" at bounding box center [1498, 338] width 12 height 89
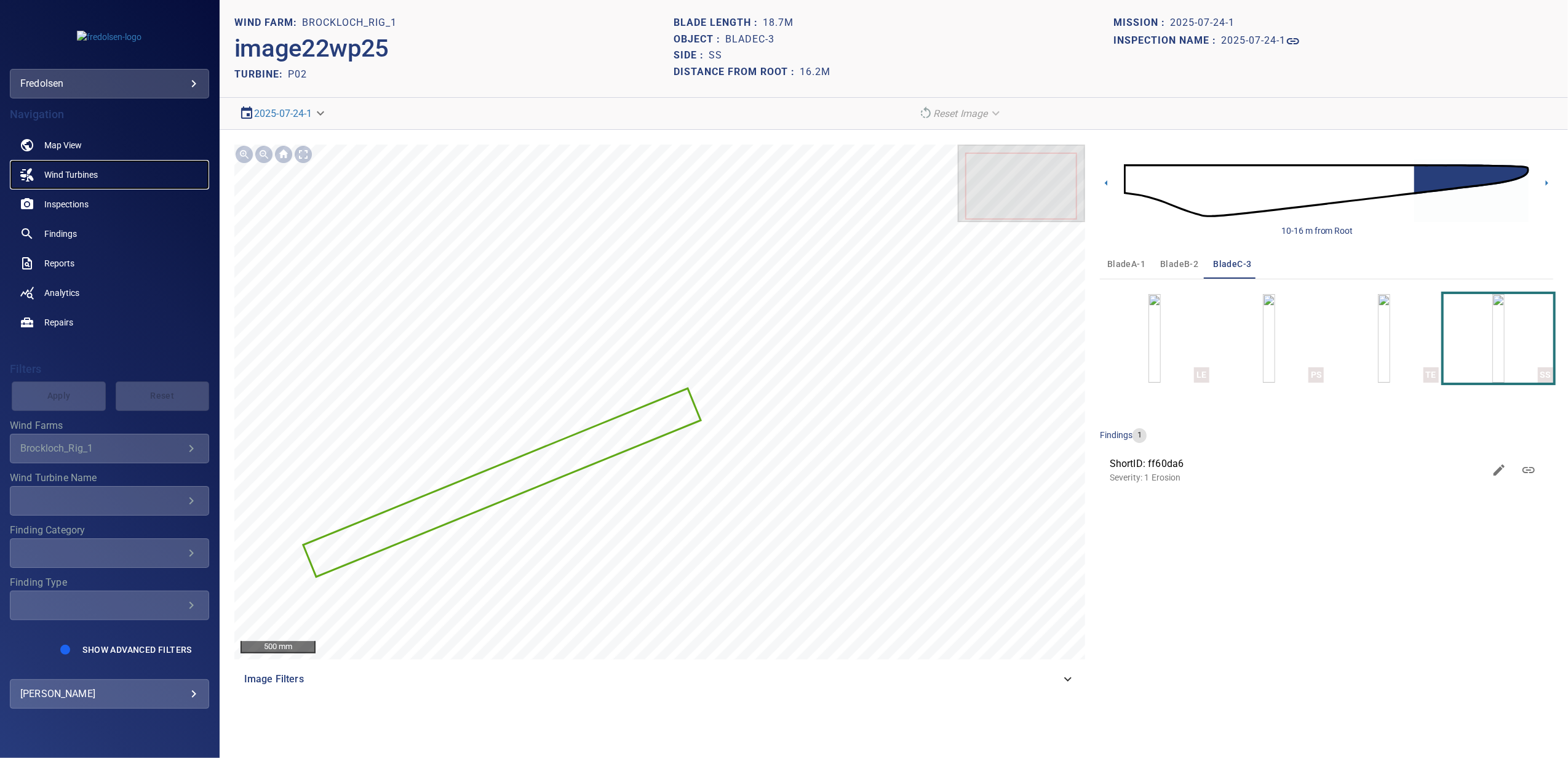
click at [57, 175] on span "Wind Turbines" at bounding box center [70, 175] width 53 height 12
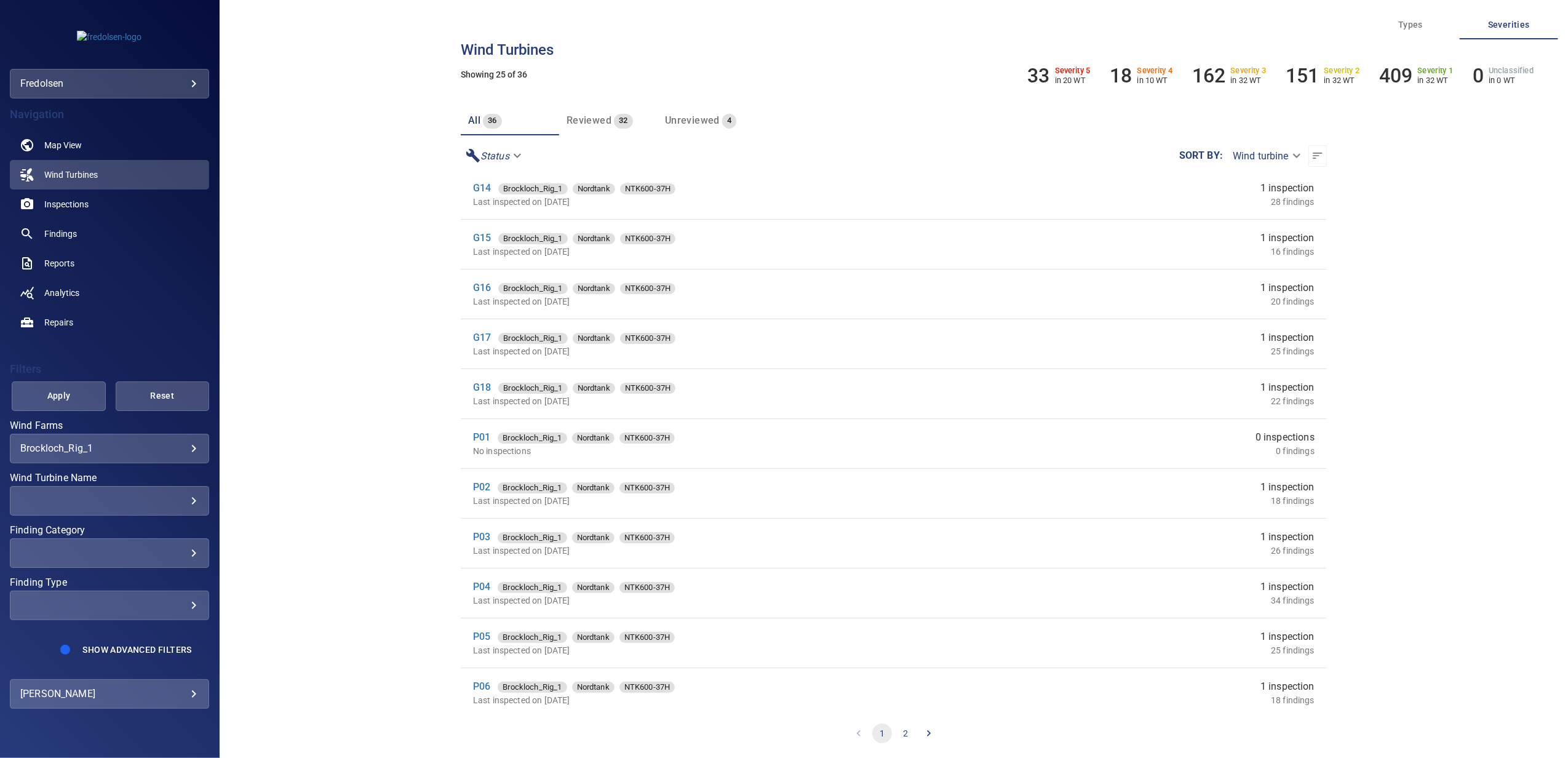
scroll to position [713, 0]
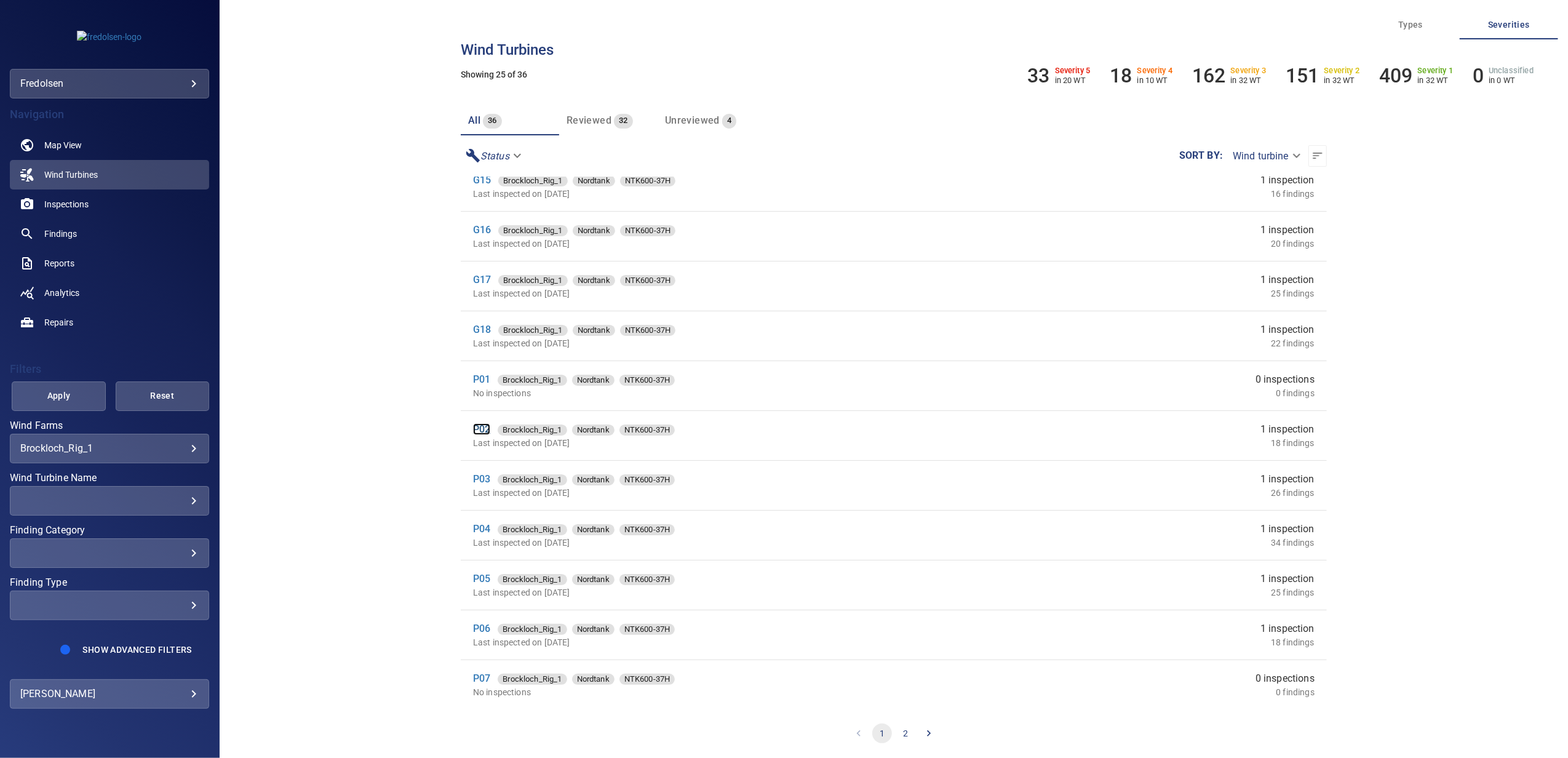
click at [475, 429] on link "P02" at bounding box center [481, 429] width 17 height 12
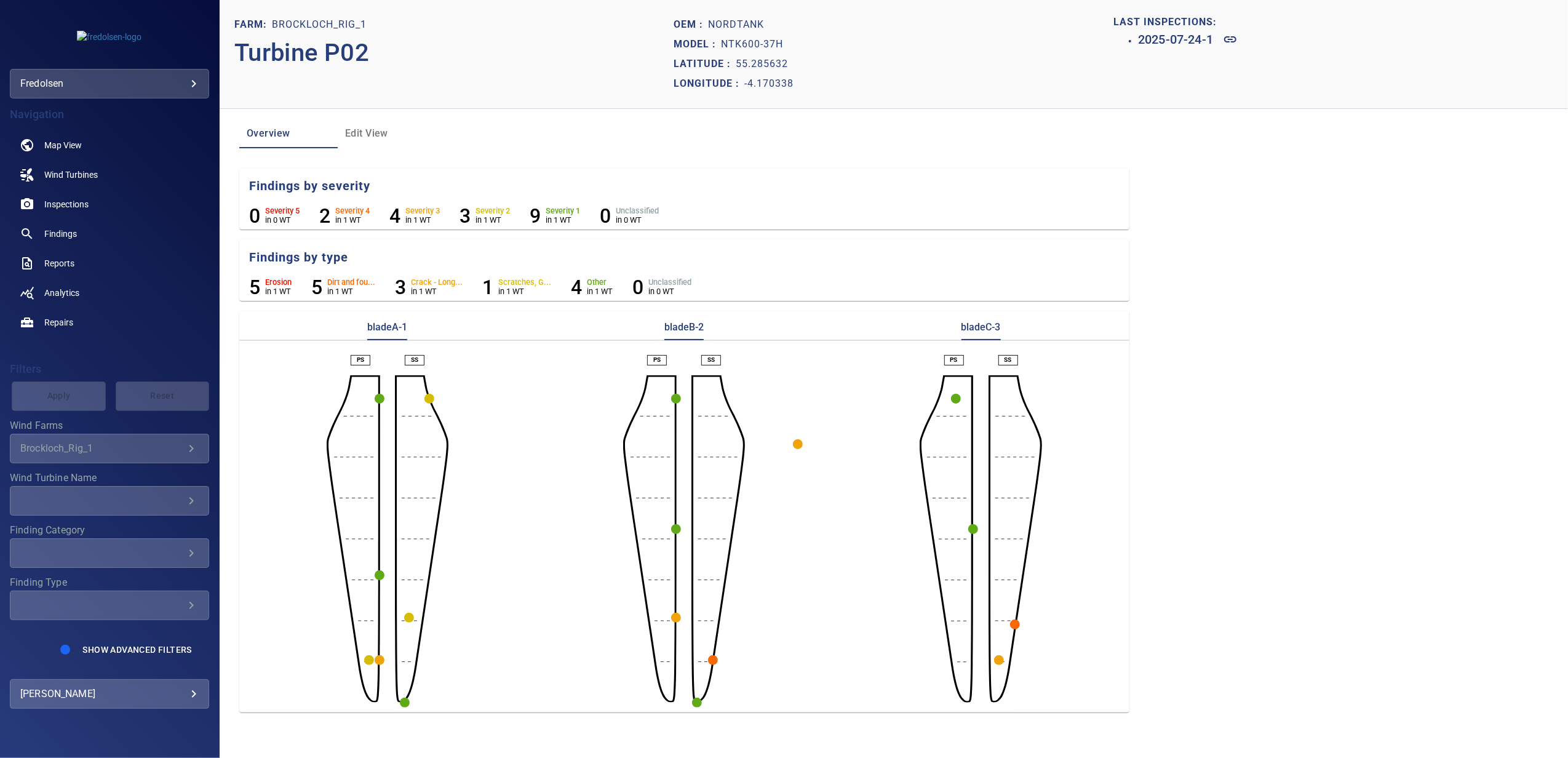
click at [675, 621] on circle "button" at bounding box center [676, 618] width 10 height 10
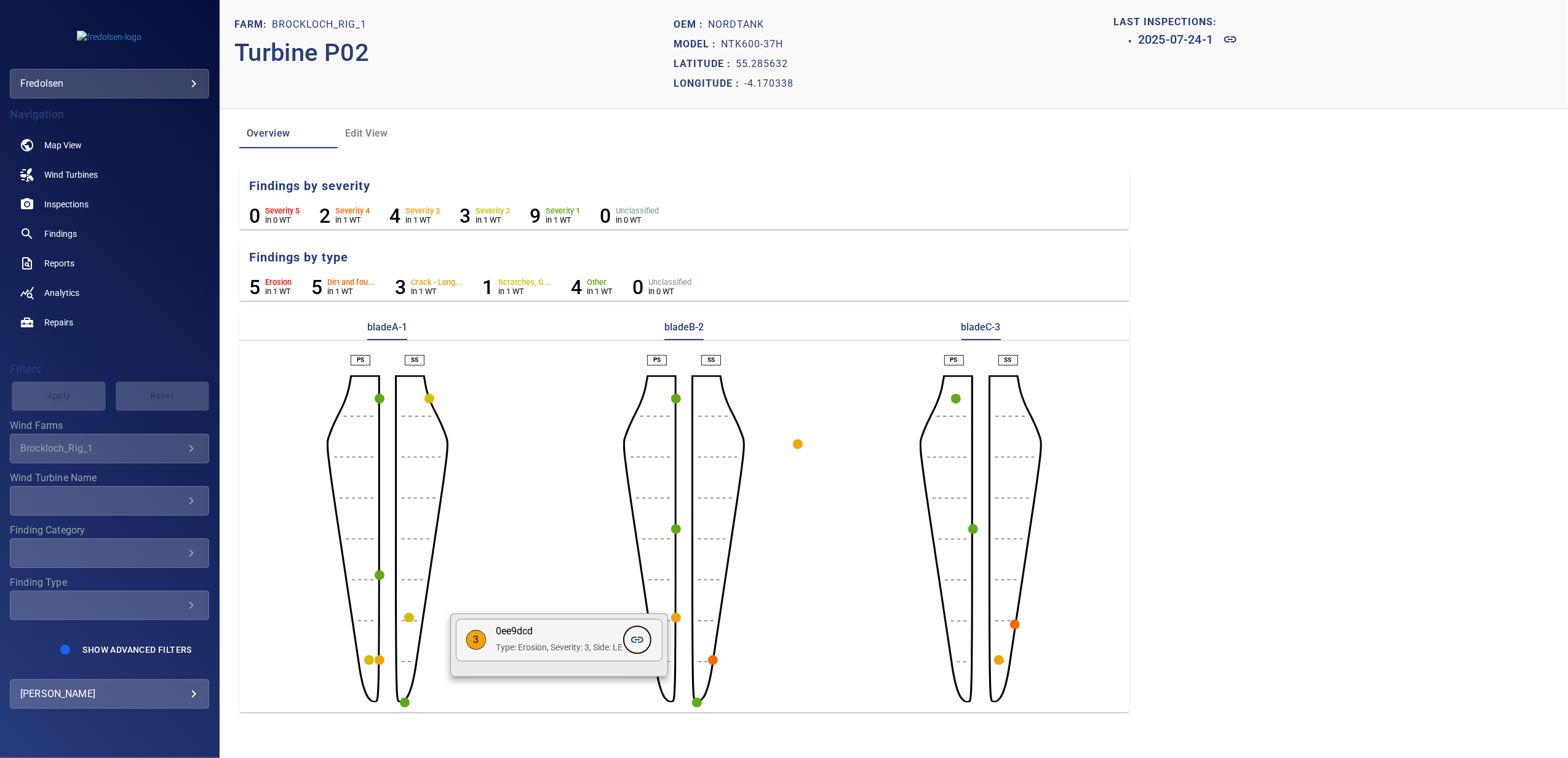
click at [642, 642] on icon at bounding box center [637, 640] width 15 height 15
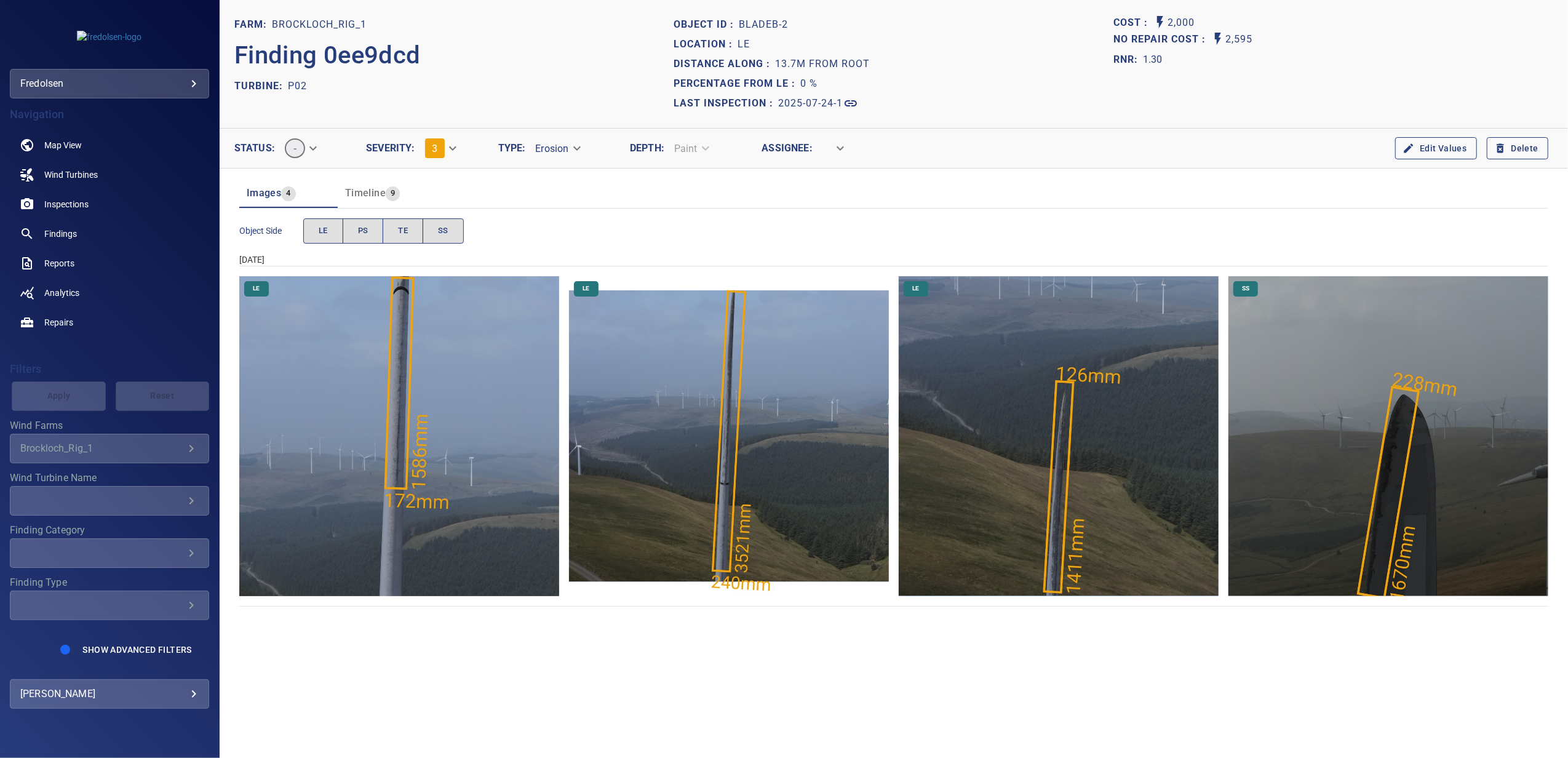
click at [765, 476] on img "Brockloch_Rig_1/P02/2025-07-24-1/2025-07-24-1/image89wp100.jpg" at bounding box center [728, 436] width 320 height 320
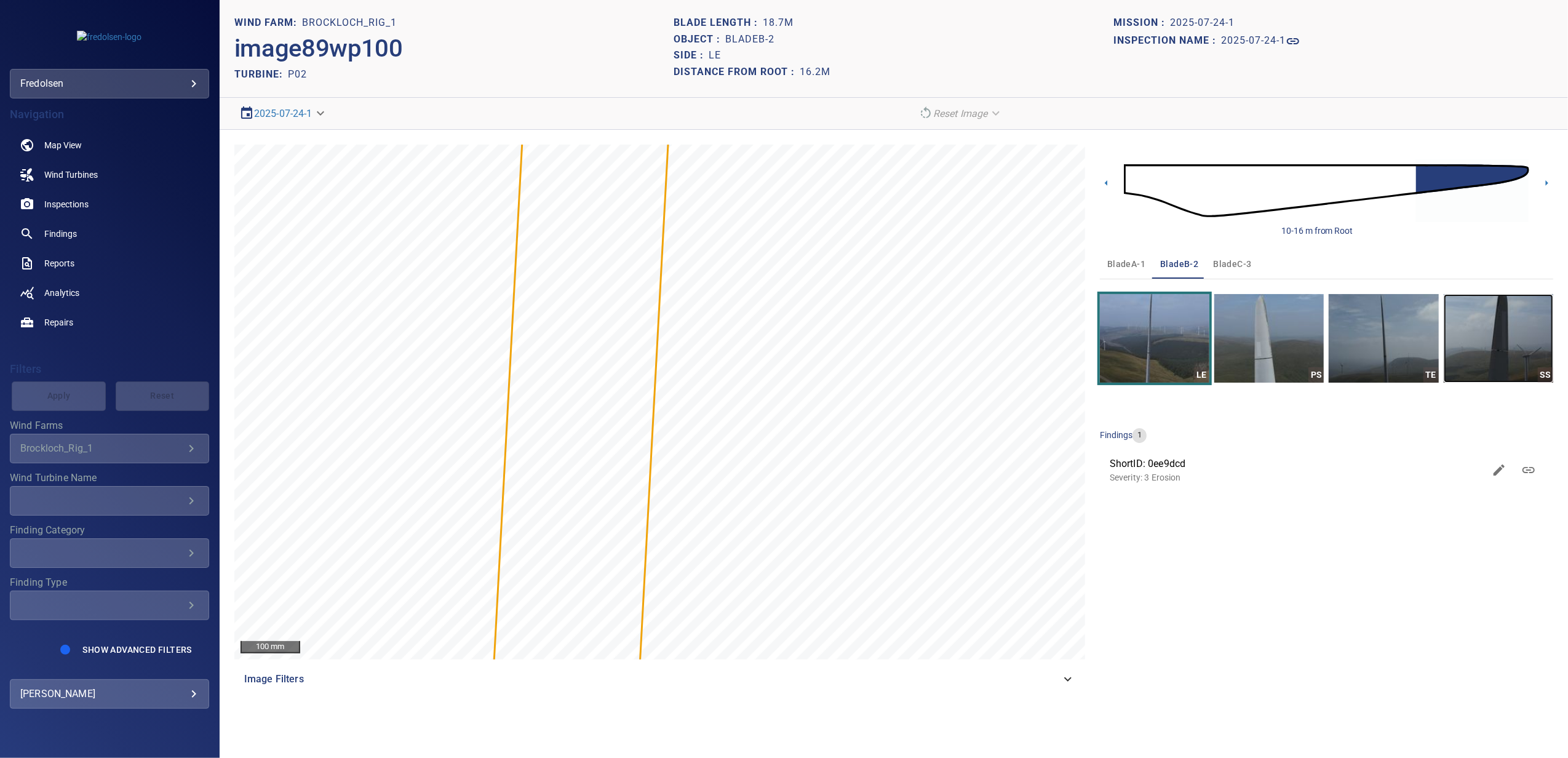
click at [1489, 358] on img "button" at bounding box center [1498, 338] width 110 height 89
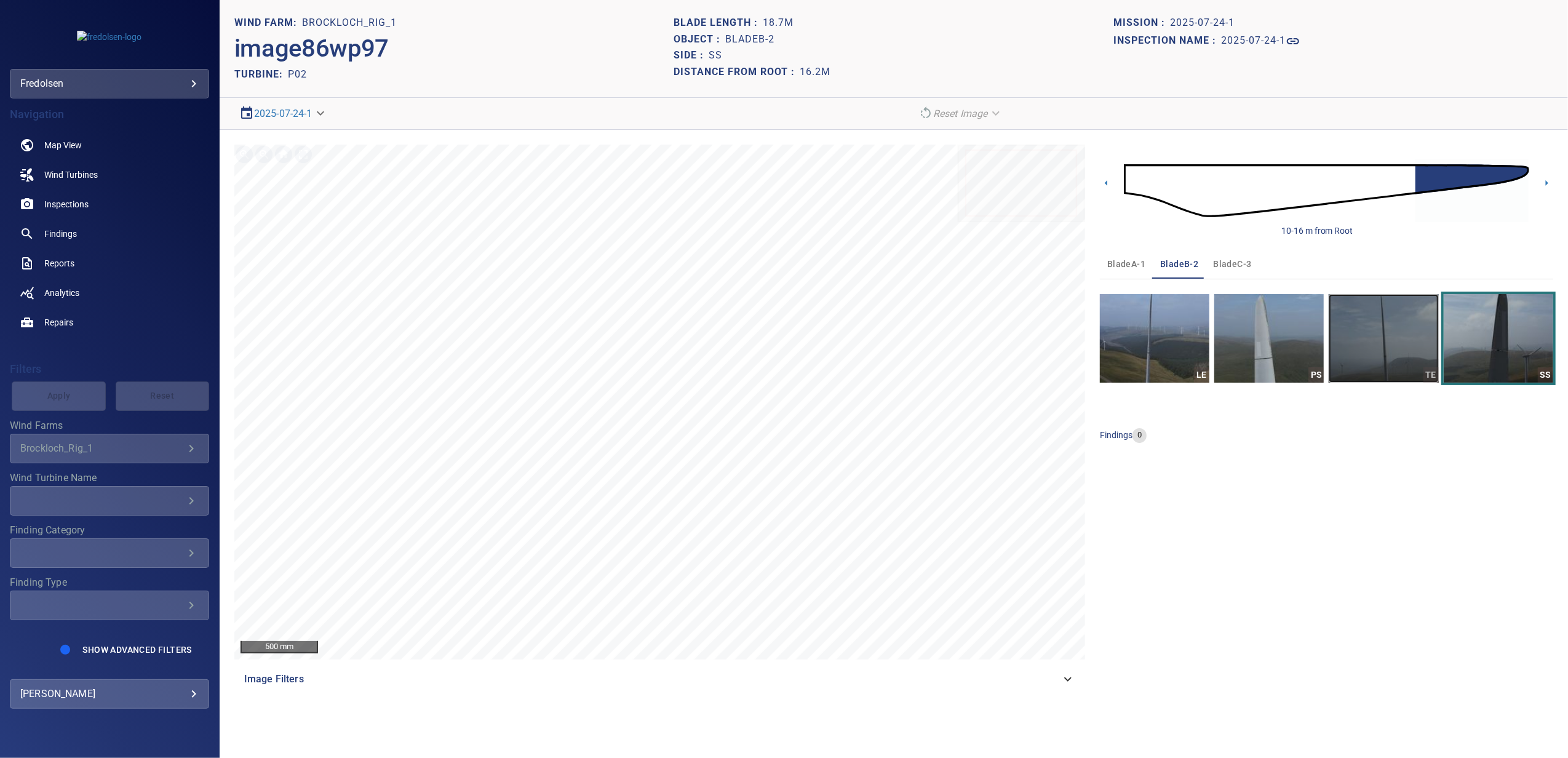
click at [1406, 362] on img "button" at bounding box center [1383, 338] width 110 height 89
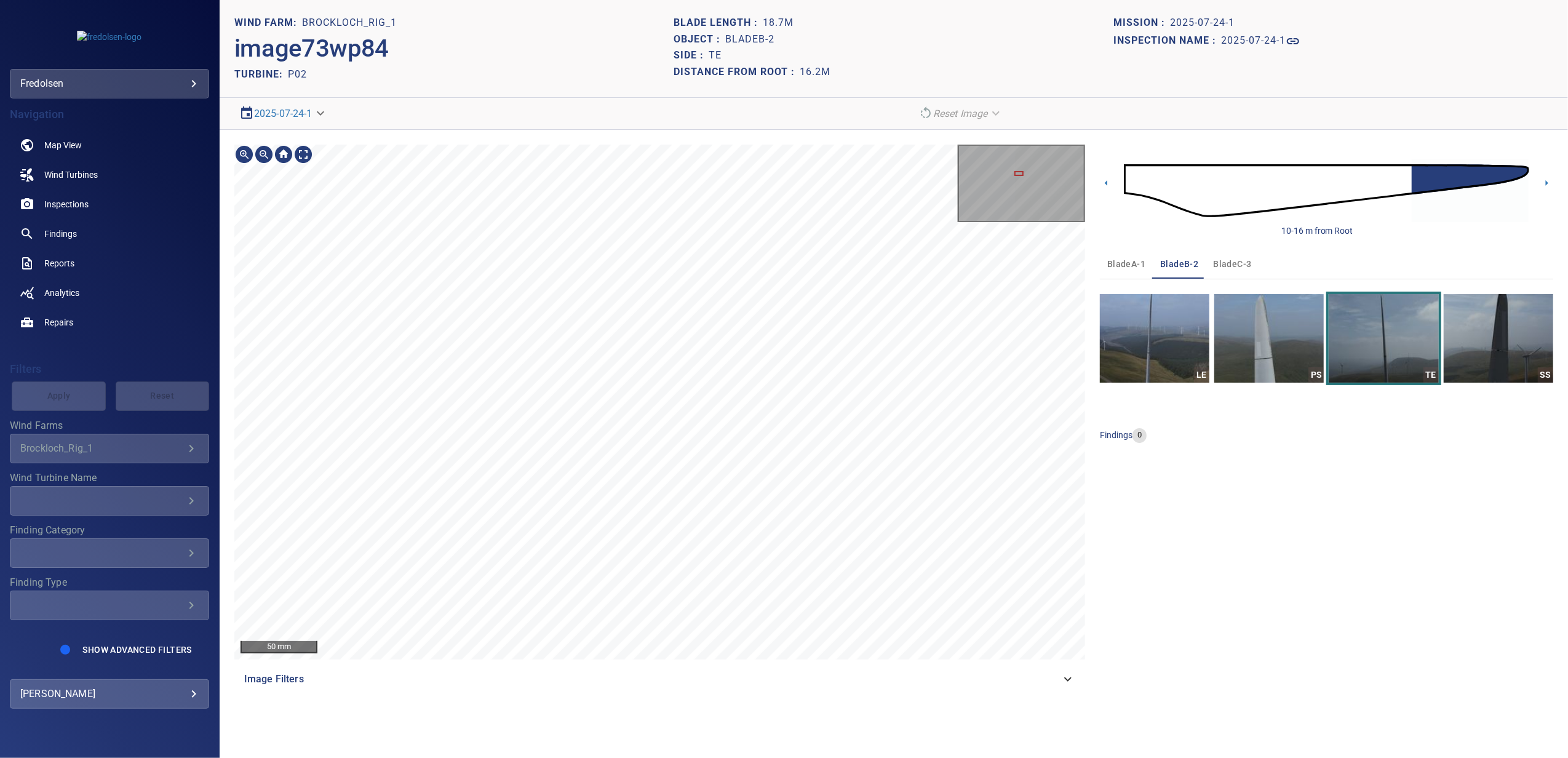
click at [899, 689] on div "50 mm Image Filters" at bounding box center [659, 419] width 850 height 549
